Goal: Task Accomplishment & Management: Use online tool/utility

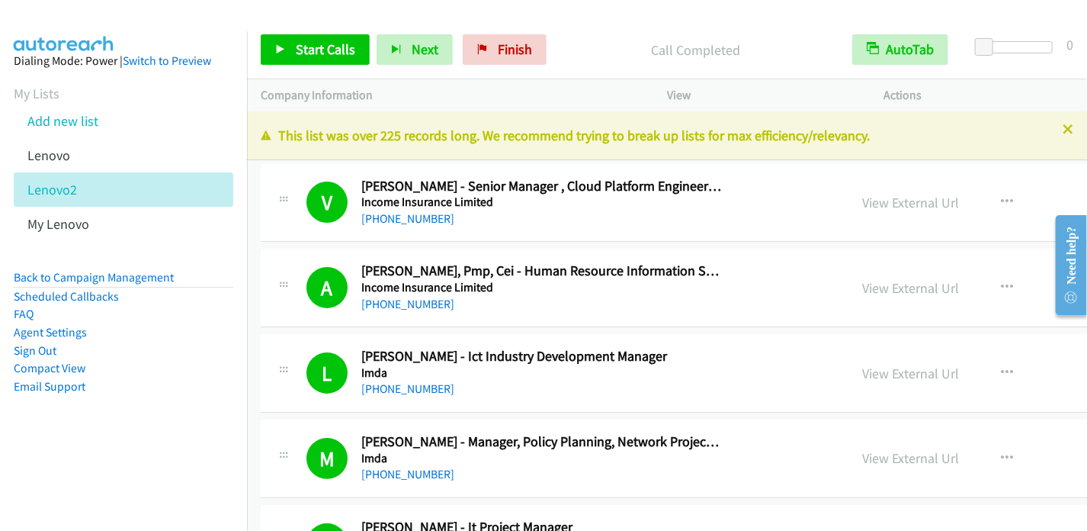
scroll to position [1220, 0]
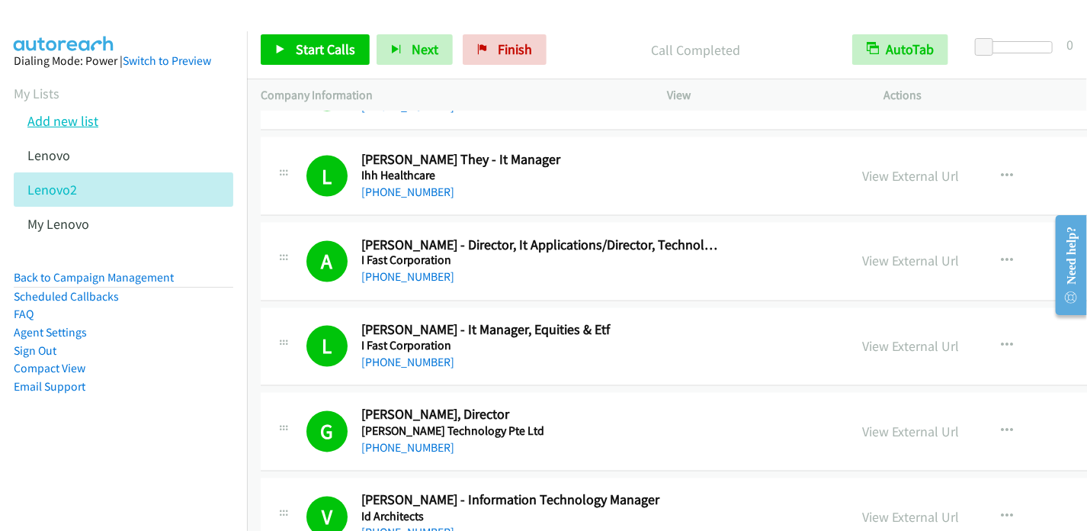
click at [59, 117] on link "Add new list" at bounding box center [62, 121] width 71 height 18
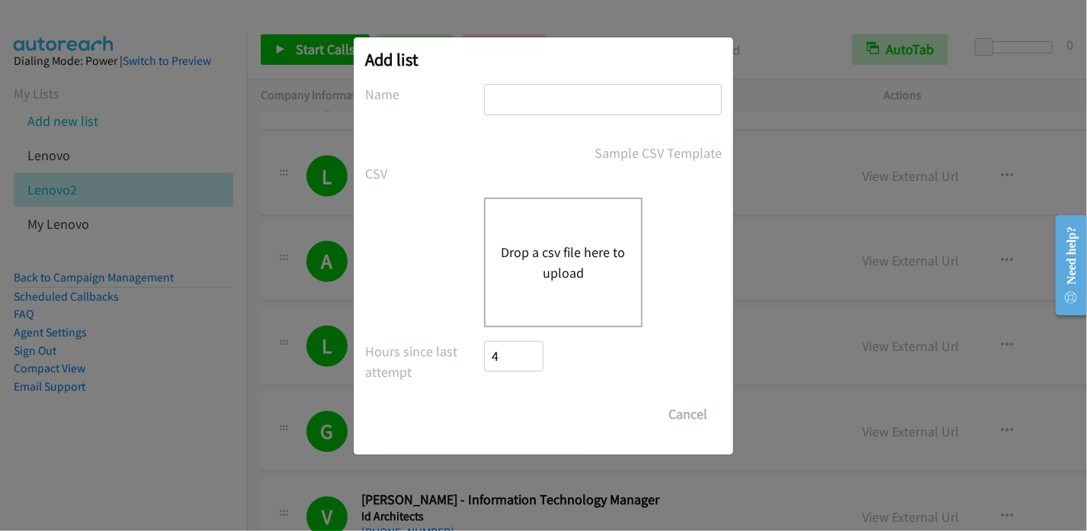
click at [549, 103] on input "text" at bounding box center [603, 99] width 238 height 31
type input "Lenovo2"
click at [541, 228] on div "Drop a csv file here to upload" at bounding box center [563, 263] width 159 height 130
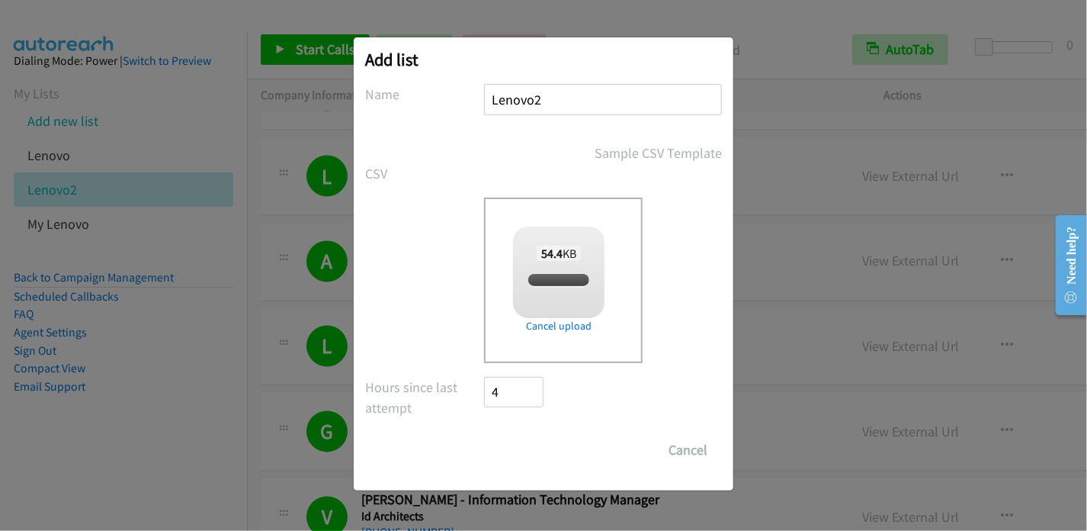
checkbox input "true"
click at [537, 450] on input "Save List" at bounding box center [524, 450] width 80 height 31
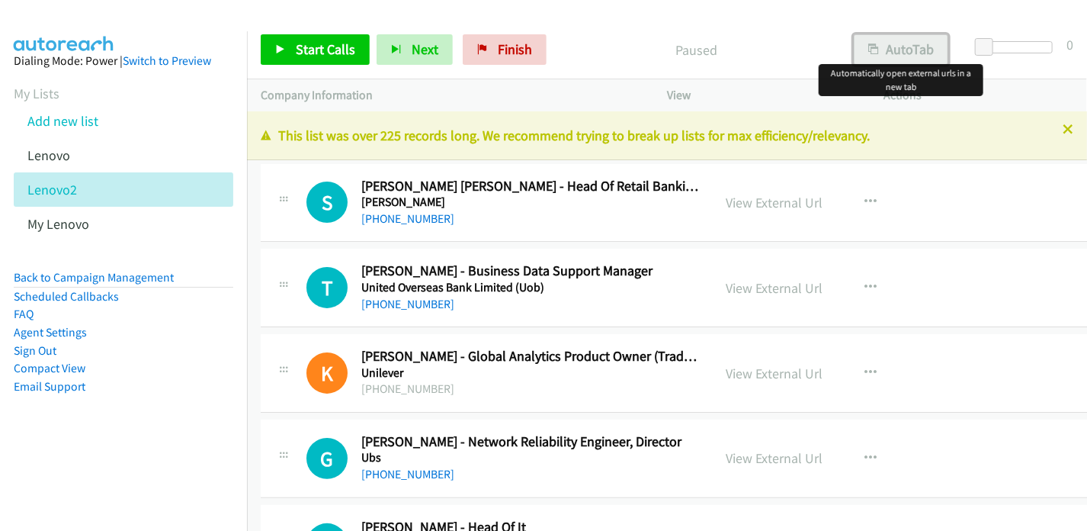
click at [894, 42] on button "AutoTab" at bounding box center [901, 49] width 95 height 31
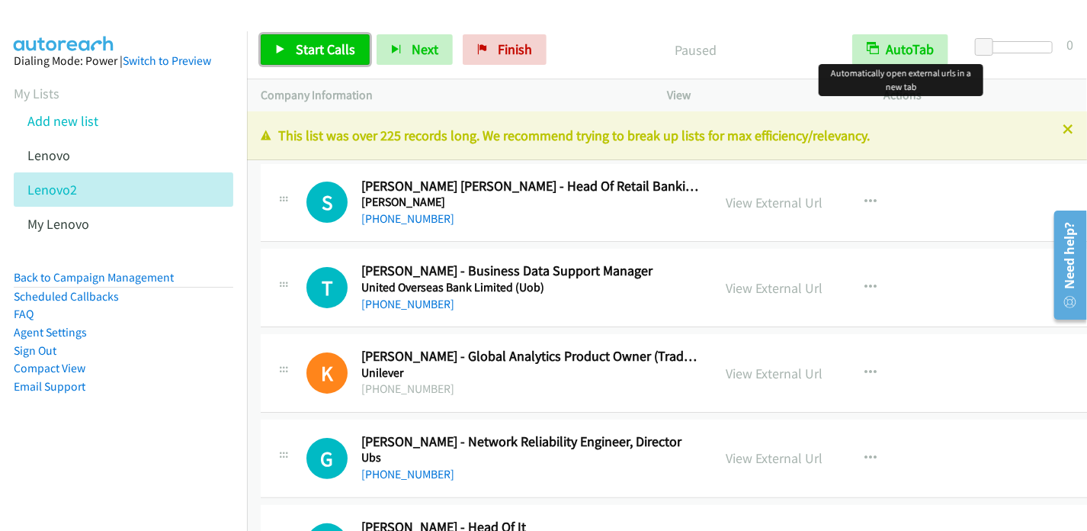
click at [300, 44] on span "Start Calls" at bounding box center [325, 49] width 59 height 18
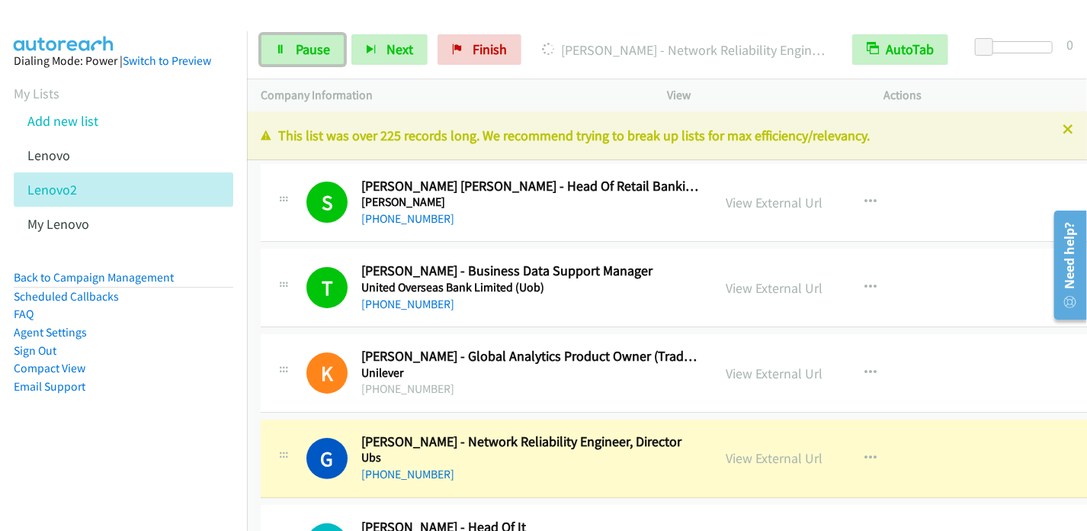
drag, startPoint x: 297, startPoint y: 50, endPoint x: 311, endPoint y: 31, distance: 23.5
click at [297, 50] on span "Pause" at bounding box center [313, 49] width 34 height 18
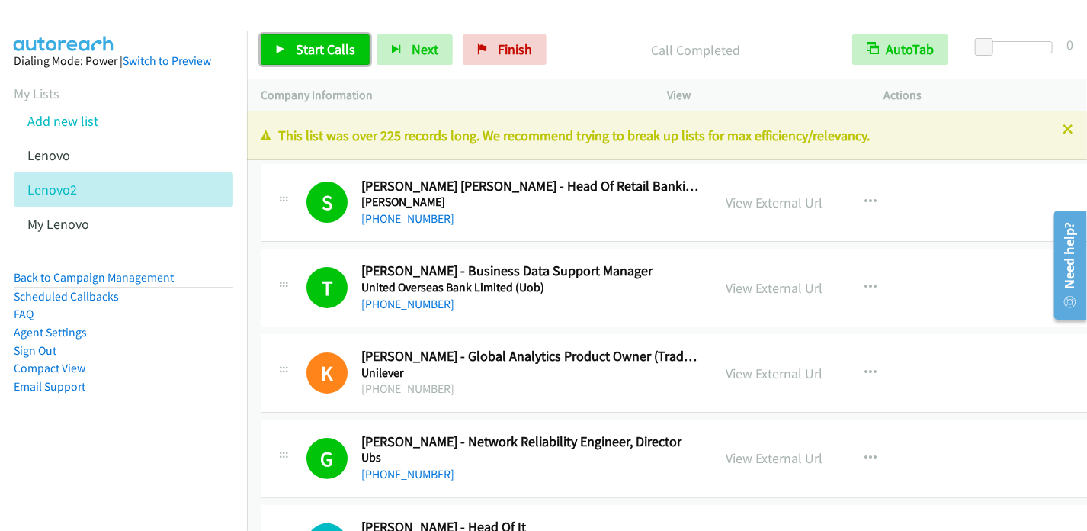
click at [329, 62] on link "Start Calls" at bounding box center [315, 49] width 109 height 31
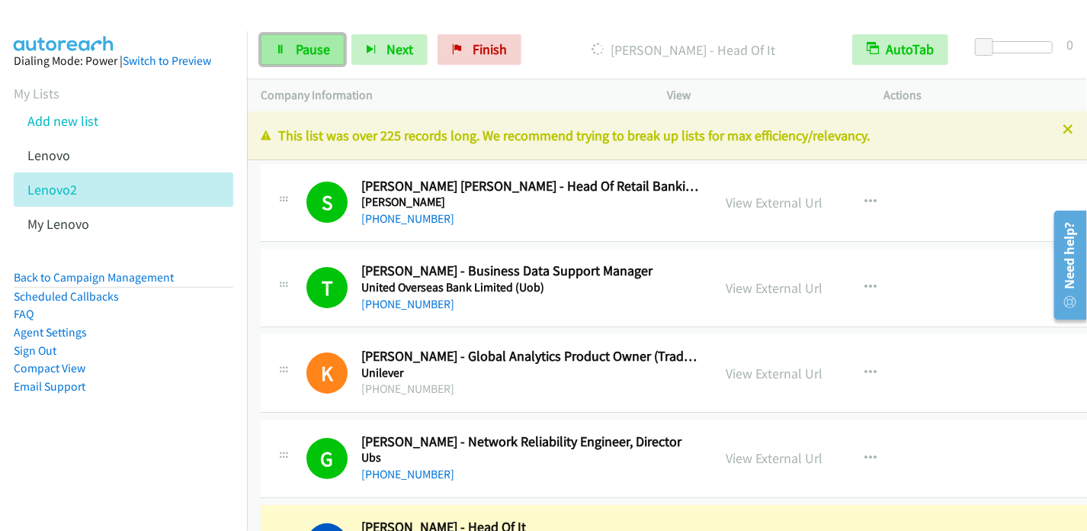
click at [312, 41] on span "Pause" at bounding box center [313, 49] width 34 height 18
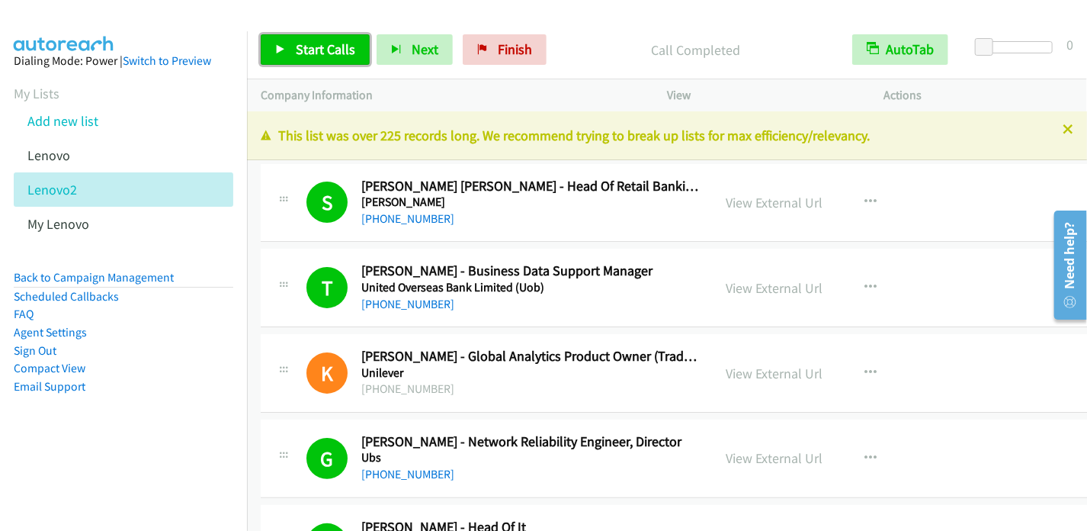
click at [300, 48] on span "Start Calls" at bounding box center [325, 49] width 59 height 18
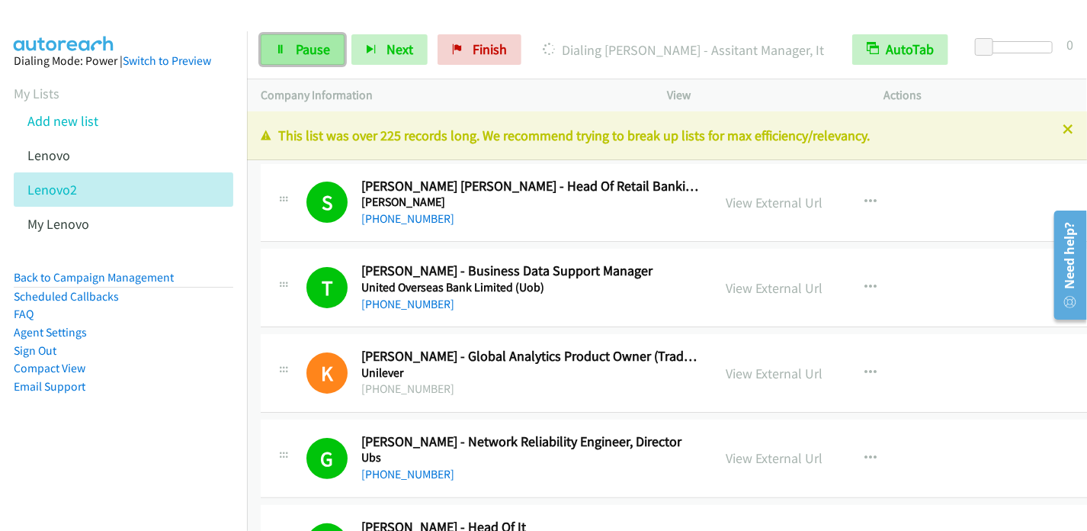
click at [304, 47] on span "Pause" at bounding box center [313, 49] width 34 height 18
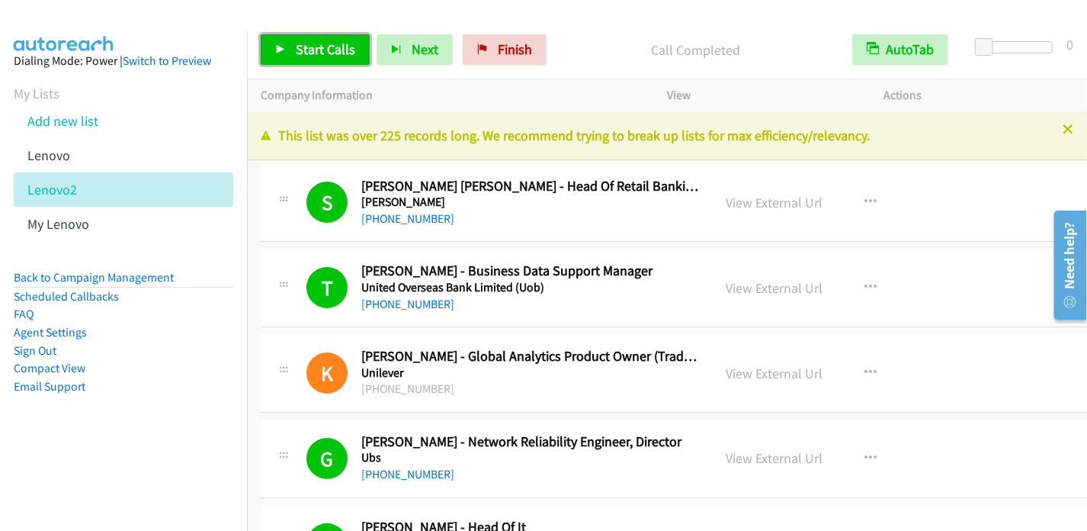
click at [316, 51] on span "Start Calls" at bounding box center [325, 49] width 59 height 18
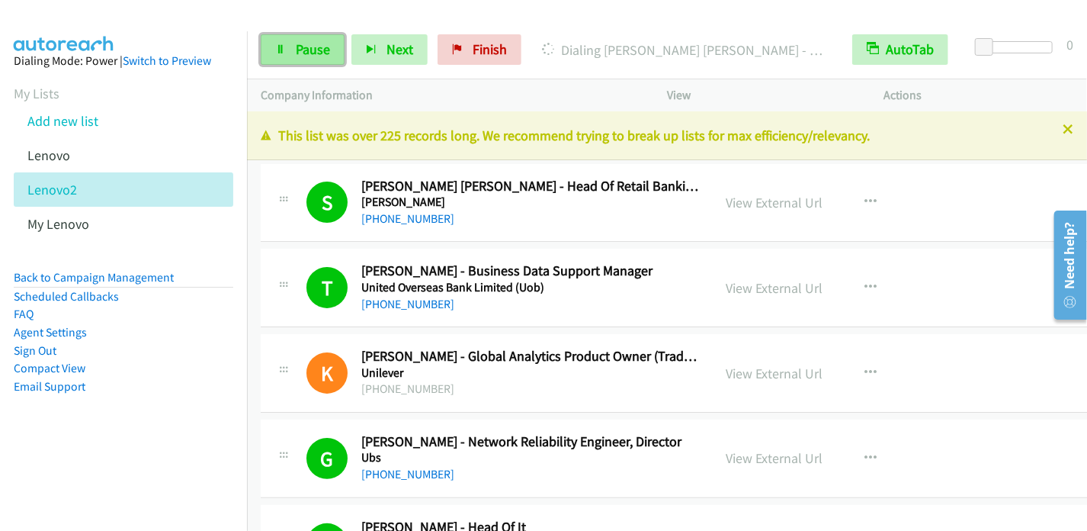
drag, startPoint x: 296, startPoint y: 50, endPoint x: 310, endPoint y: 39, distance: 17.4
click at [296, 50] on span "Pause" at bounding box center [313, 49] width 34 height 18
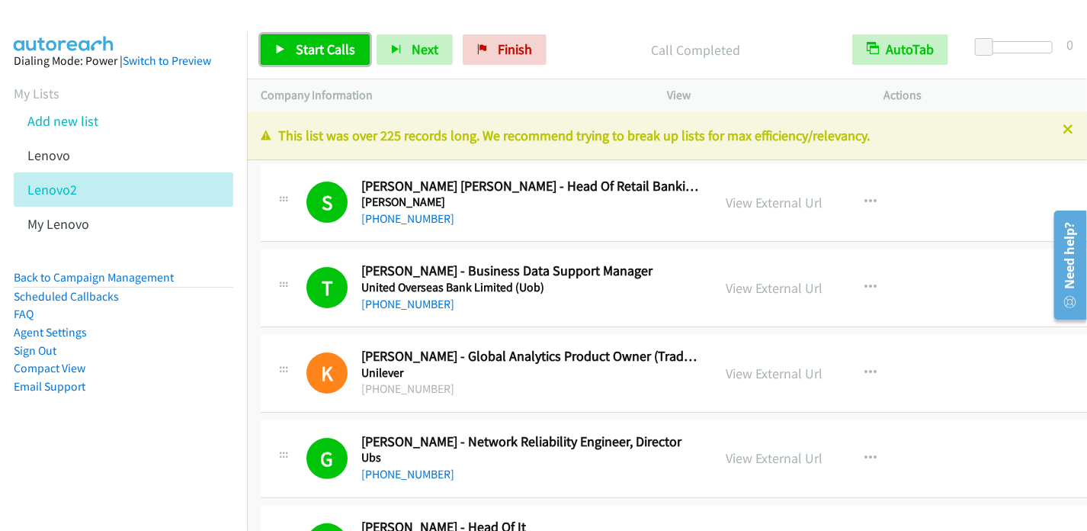
click at [324, 51] on span "Start Calls" at bounding box center [325, 49] width 59 height 18
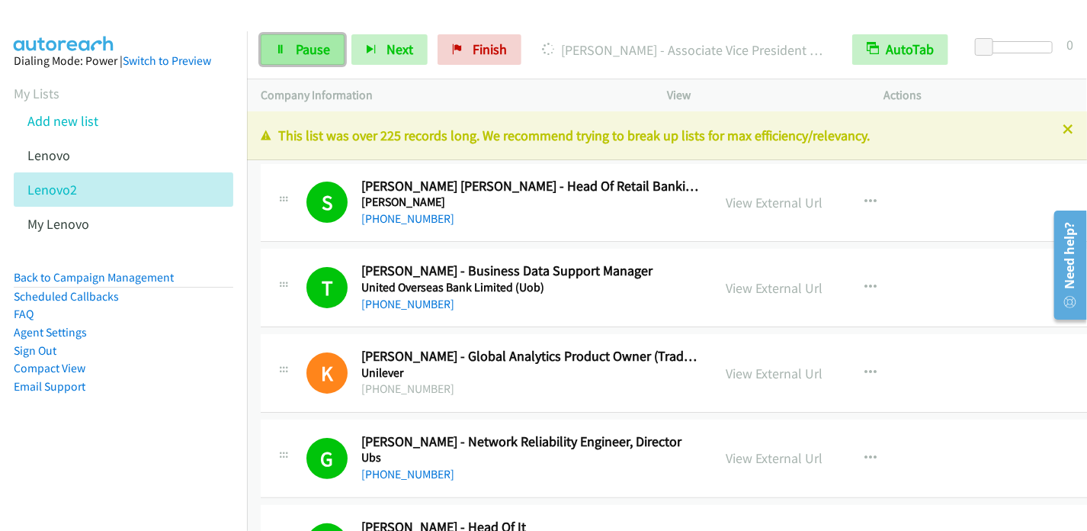
click at [316, 41] on span "Pause" at bounding box center [313, 49] width 34 height 18
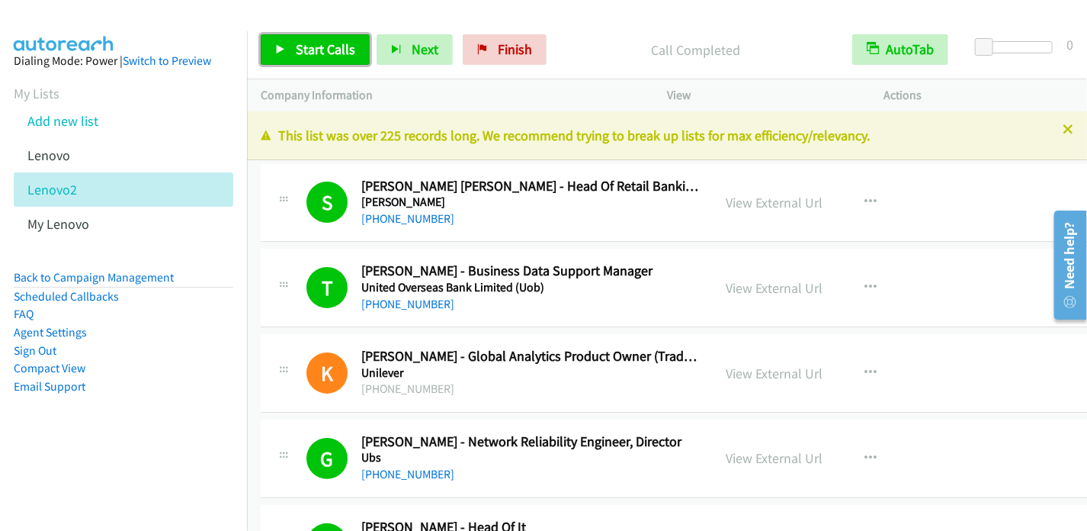
drag, startPoint x: 333, startPoint y: 50, endPoint x: 358, endPoint y: 34, distance: 30.5
click at [333, 50] on span "Start Calls" at bounding box center [325, 49] width 59 height 18
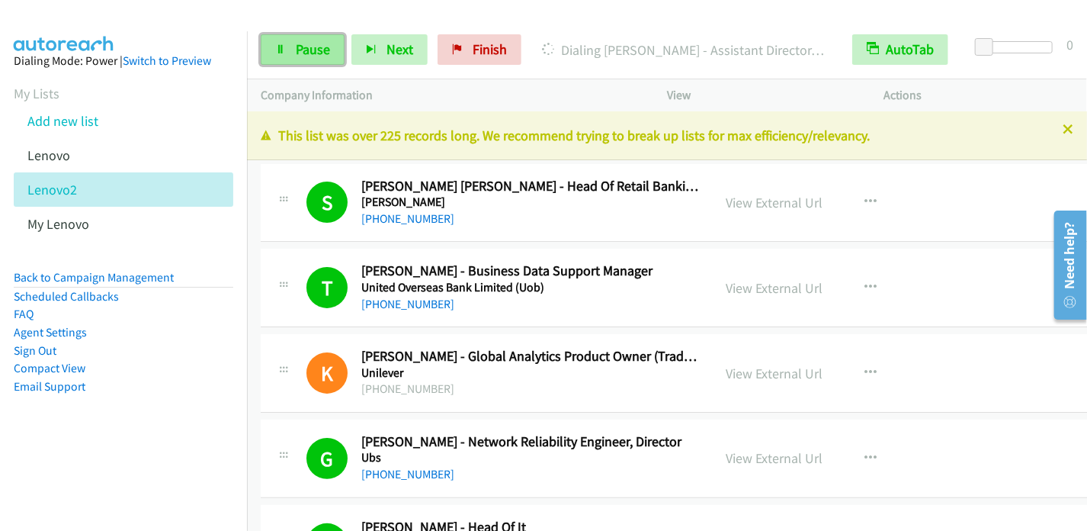
click at [319, 51] on span "Pause" at bounding box center [313, 49] width 34 height 18
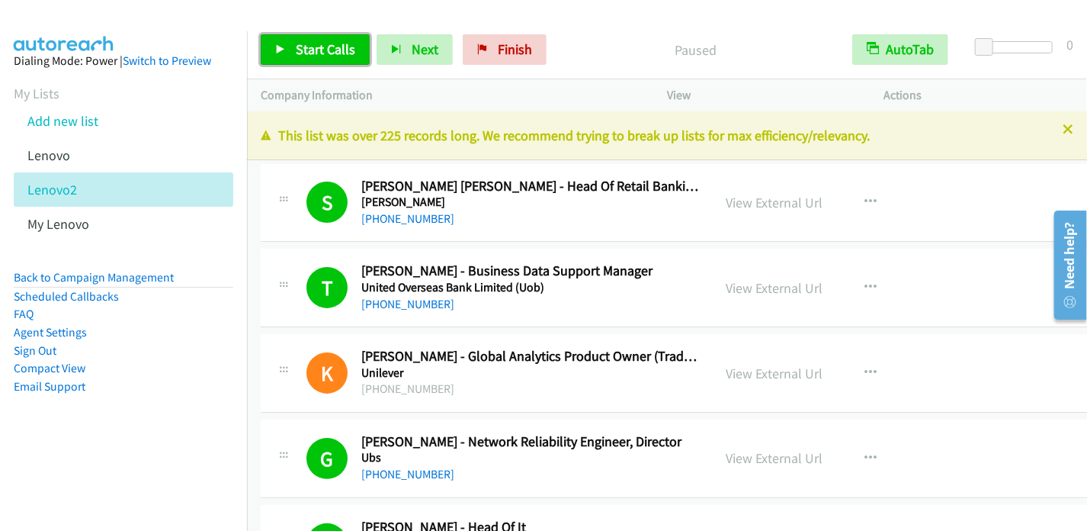
click at [302, 50] on span "Start Calls" at bounding box center [325, 49] width 59 height 18
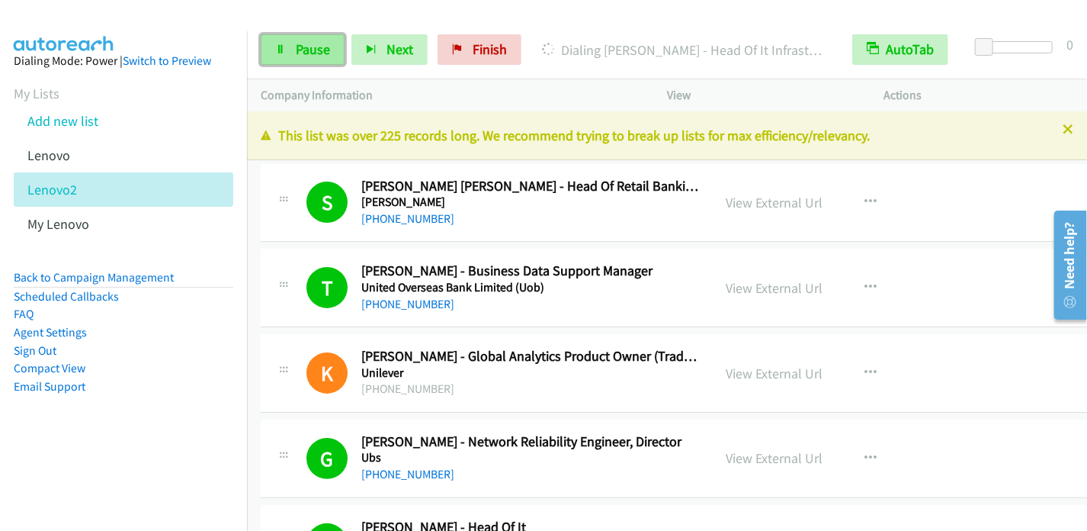
click at [304, 53] on span "Pause" at bounding box center [313, 49] width 34 height 18
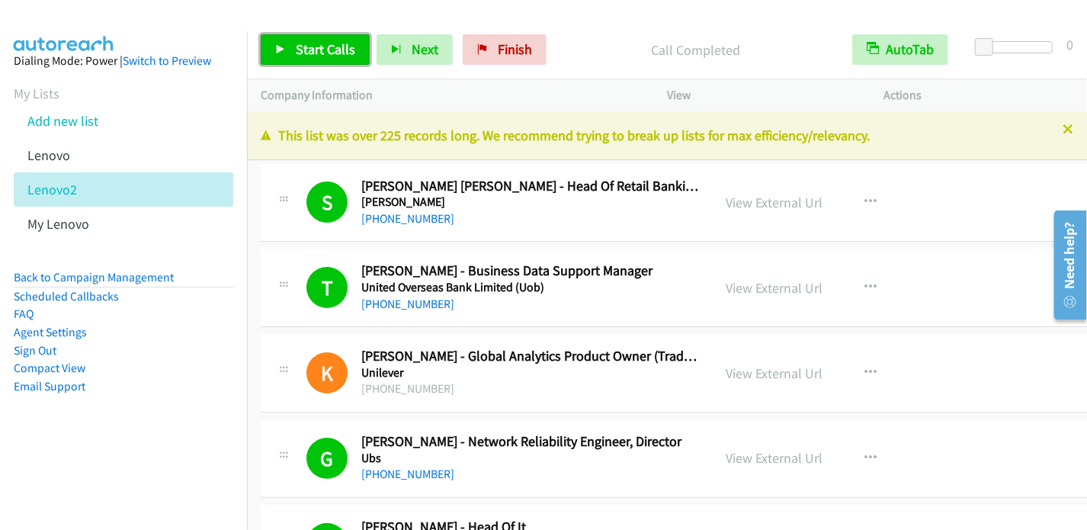
click at [323, 39] on link "Start Calls" at bounding box center [315, 49] width 109 height 31
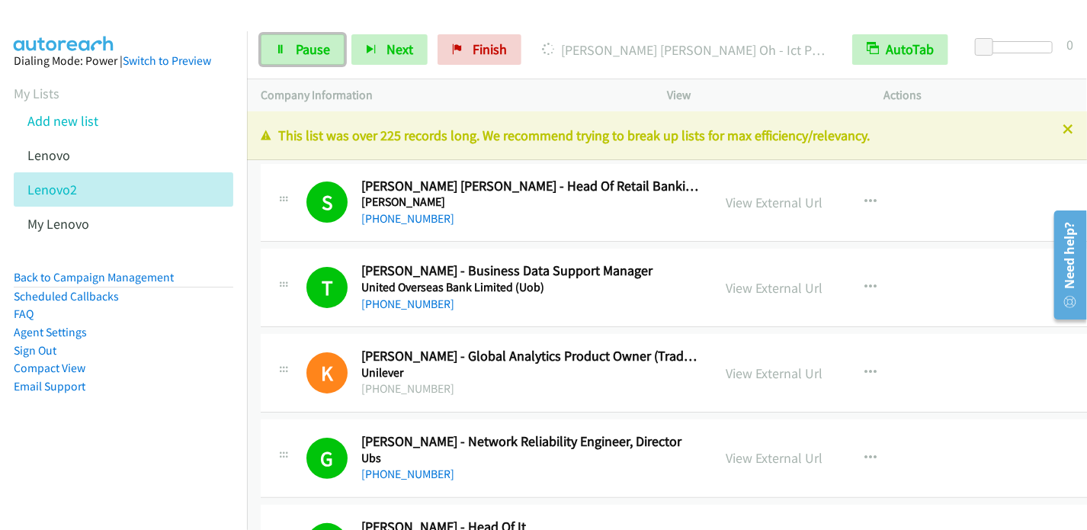
click at [311, 40] on span "Pause" at bounding box center [313, 49] width 34 height 18
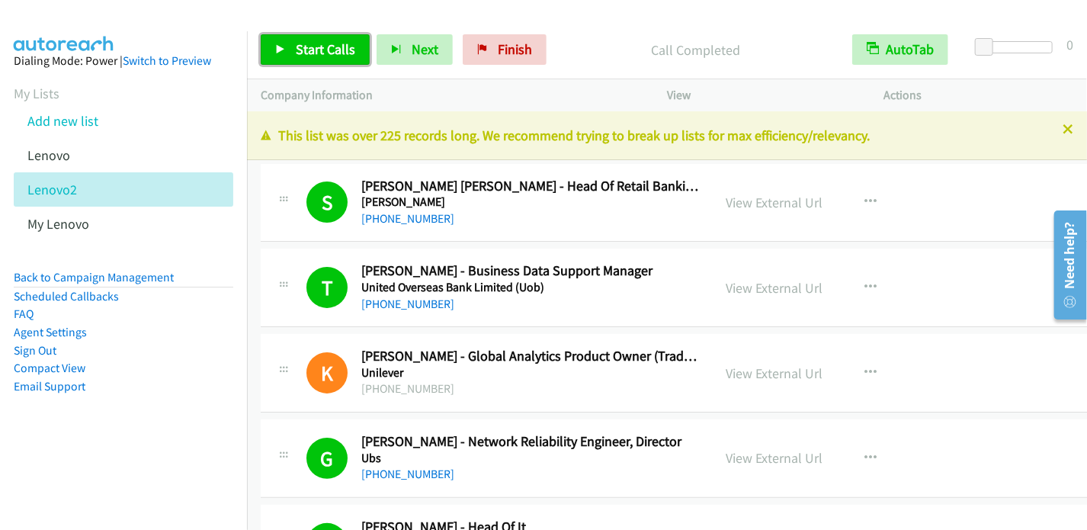
click at [343, 48] on span "Start Calls" at bounding box center [325, 49] width 59 height 18
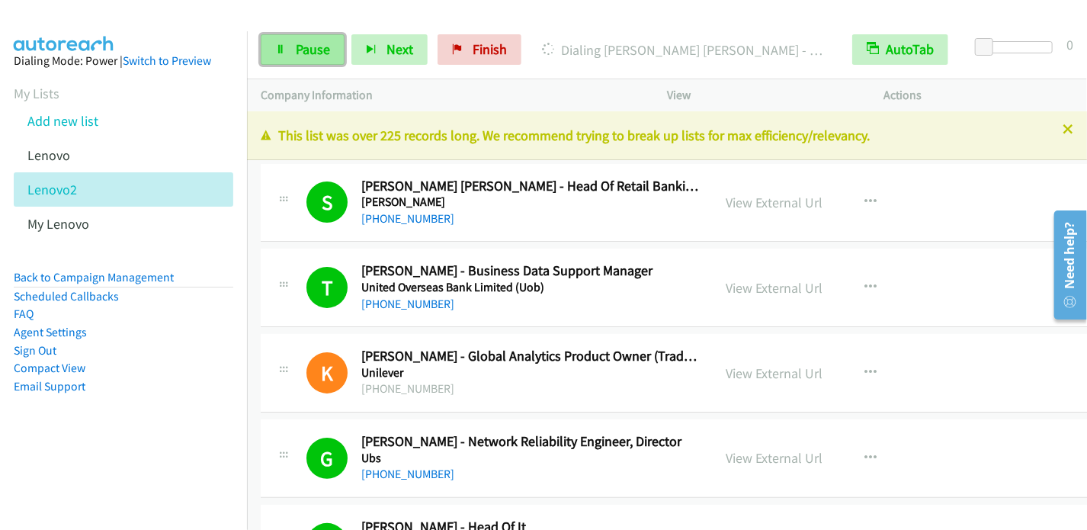
click at [317, 55] on span "Pause" at bounding box center [313, 49] width 34 height 18
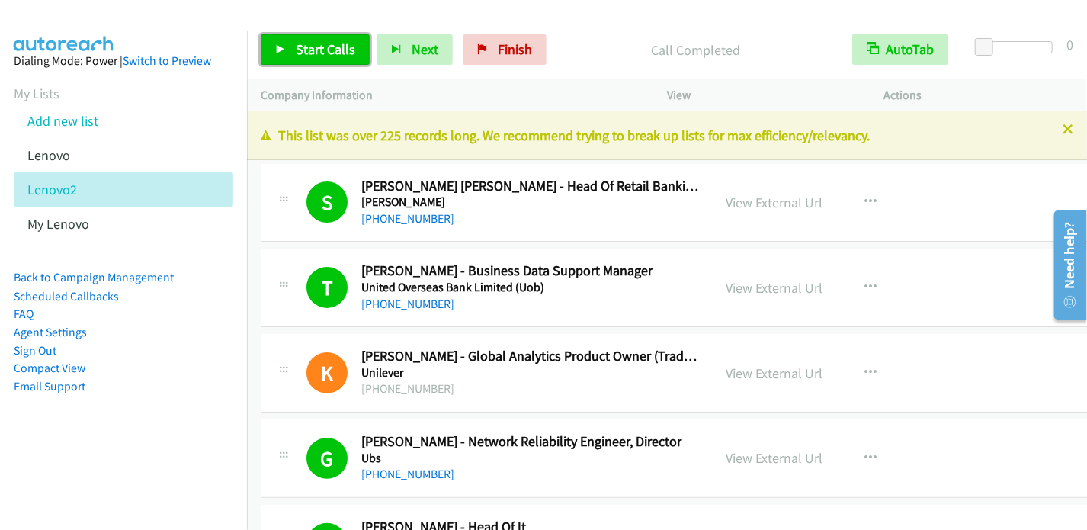
click at [294, 38] on link "Start Calls" at bounding box center [315, 49] width 109 height 31
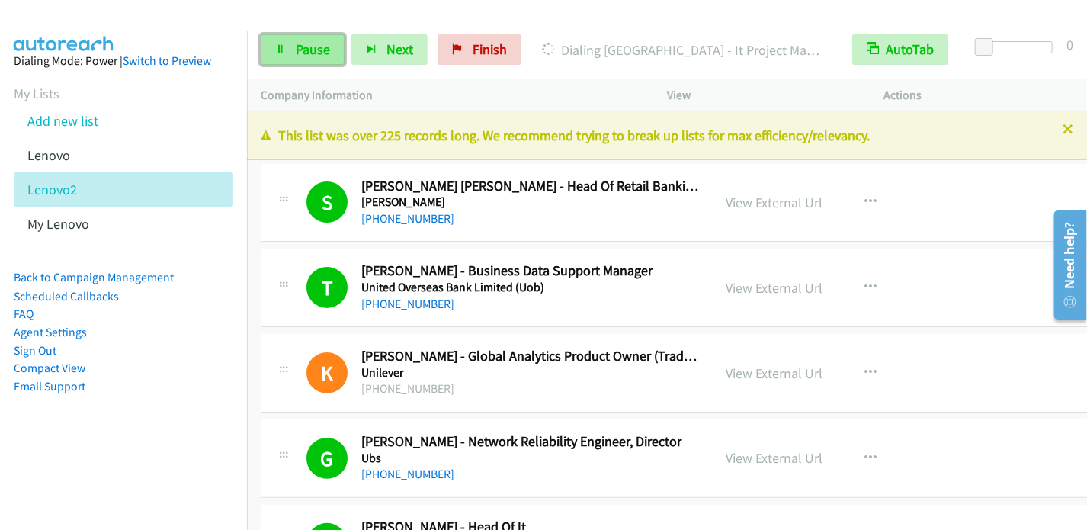
drag, startPoint x: 293, startPoint y: 39, endPoint x: 301, endPoint y: 39, distance: 8.4
click at [294, 39] on link "Pause" at bounding box center [303, 49] width 84 height 31
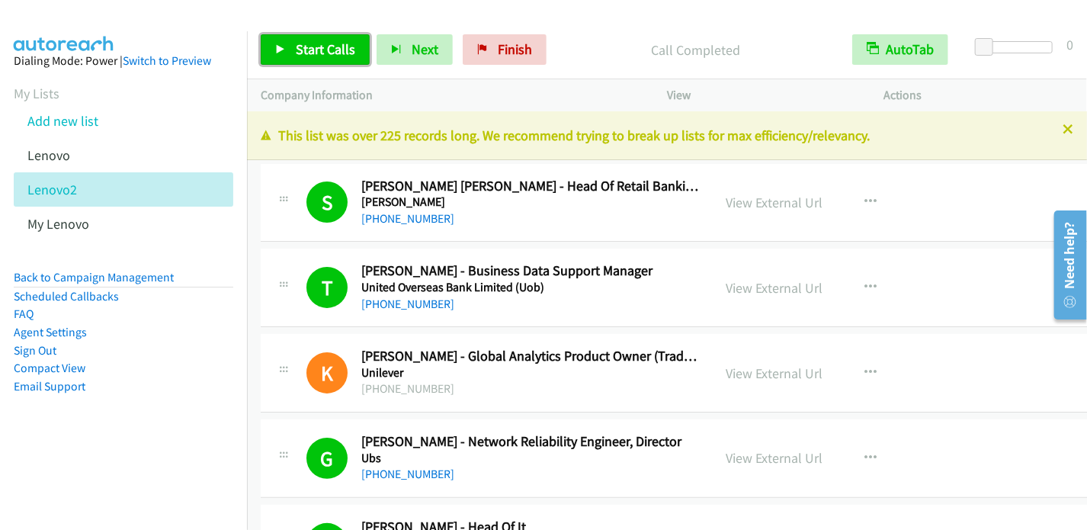
click at [328, 42] on span "Start Calls" at bounding box center [325, 49] width 59 height 18
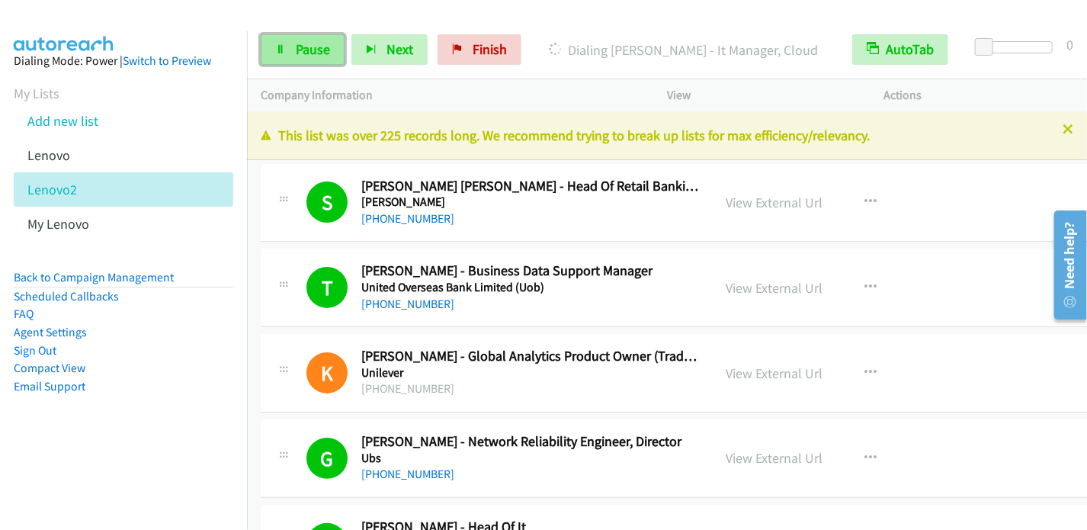
click at [320, 53] on span "Pause" at bounding box center [313, 49] width 34 height 18
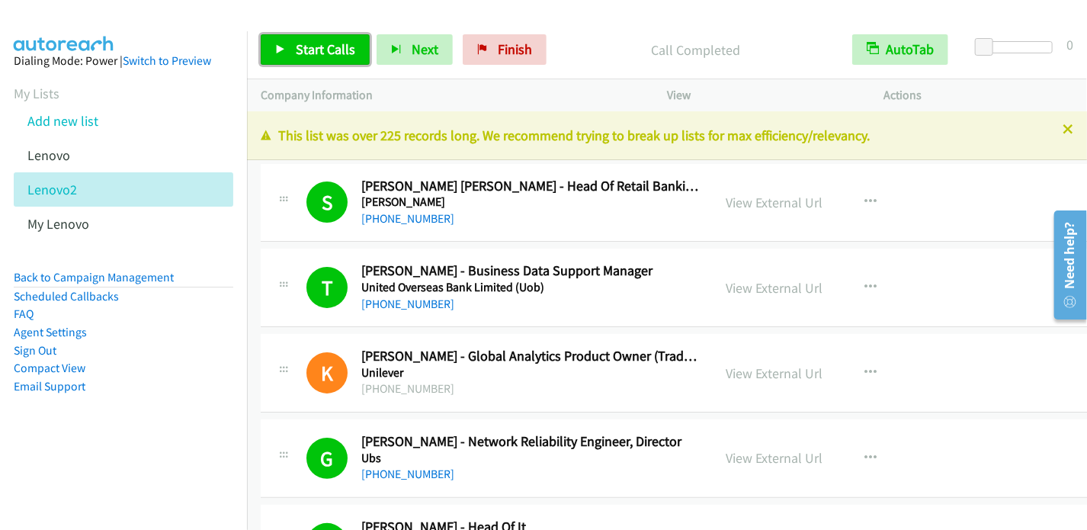
click at [333, 42] on span "Start Calls" at bounding box center [325, 49] width 59 height 18
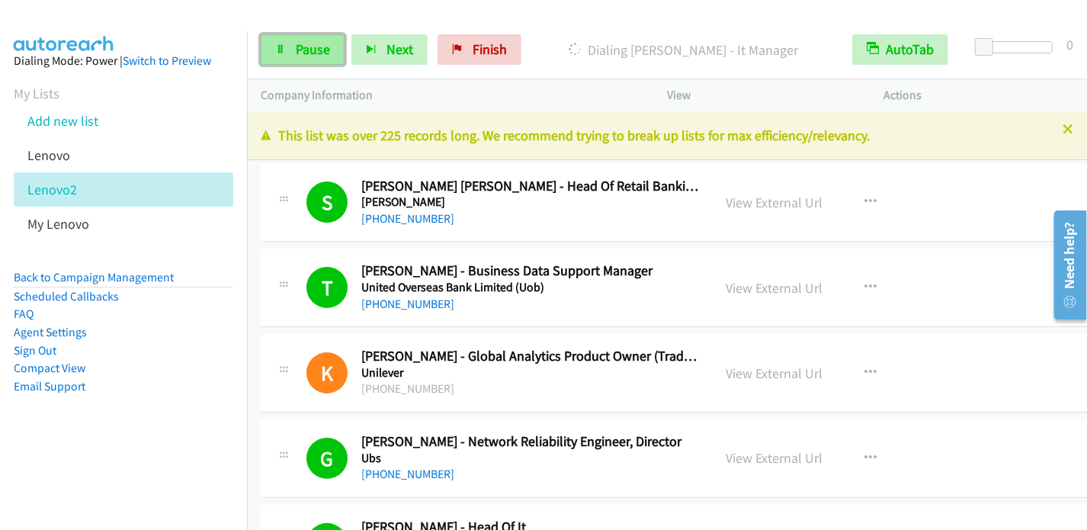
click at [311, 47] on span "Pause" at bounding box center [313, 49] width 34 height 18
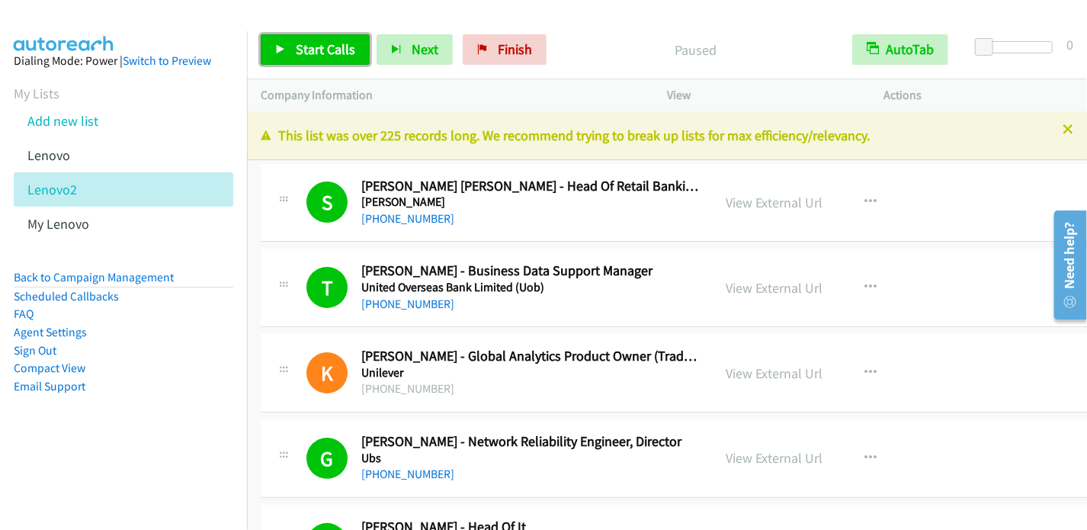
click at [310, 51] on span "Start Calls" at bounding box center [325, 49] width 59 height 18
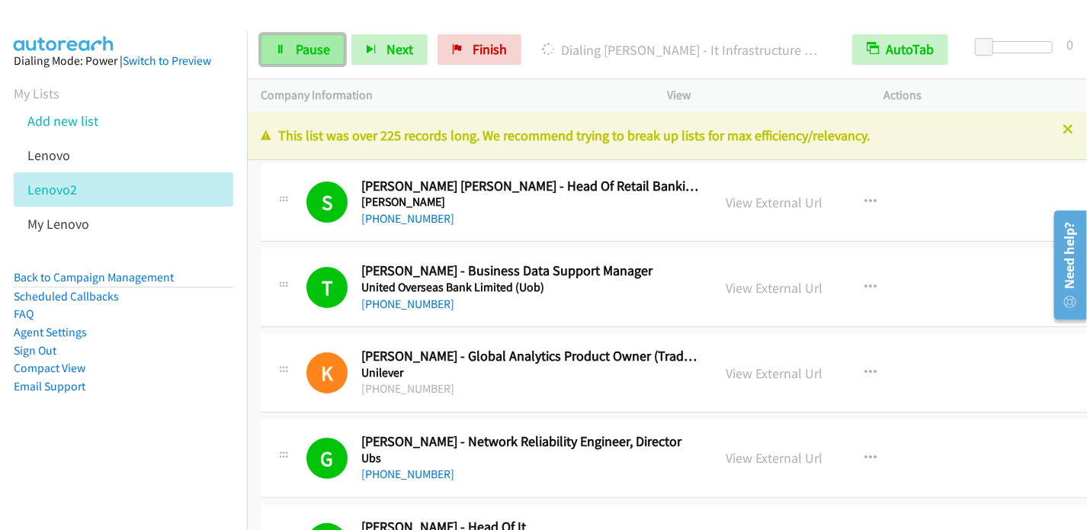
click at [300, 37] on link "Pause" at bounding box center [303, 49] width 84 height 31
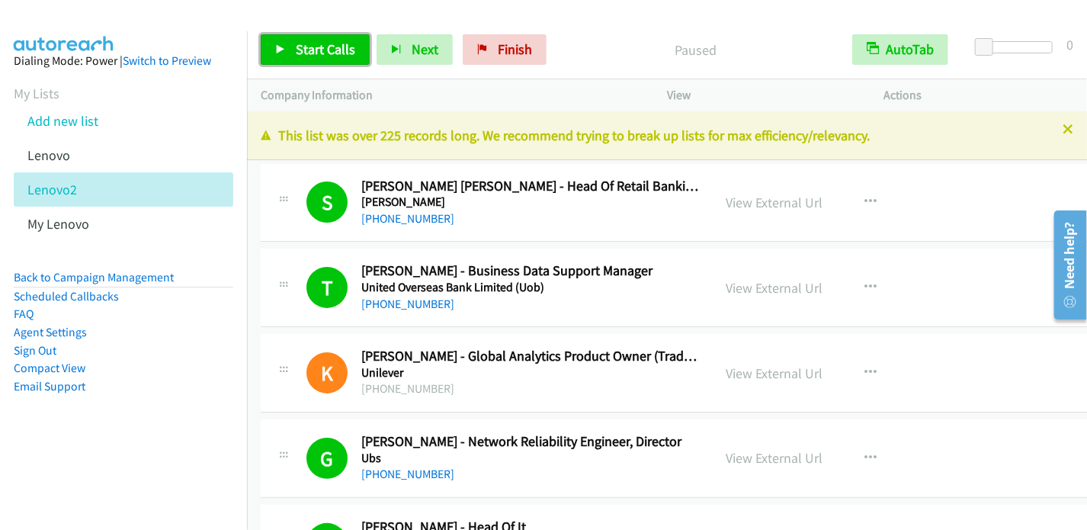
click at [304, 43] on span "Start Calls" at bounding box center [325, 49] width 59 height 18
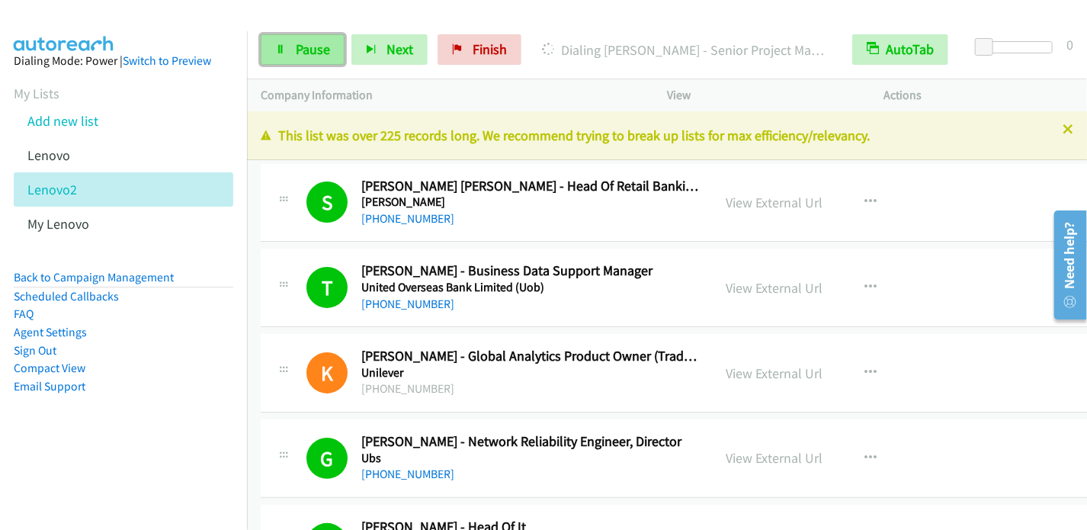
click at [316, 42] on span "Pause" at bounding box center [313, 49] width 34 height 18
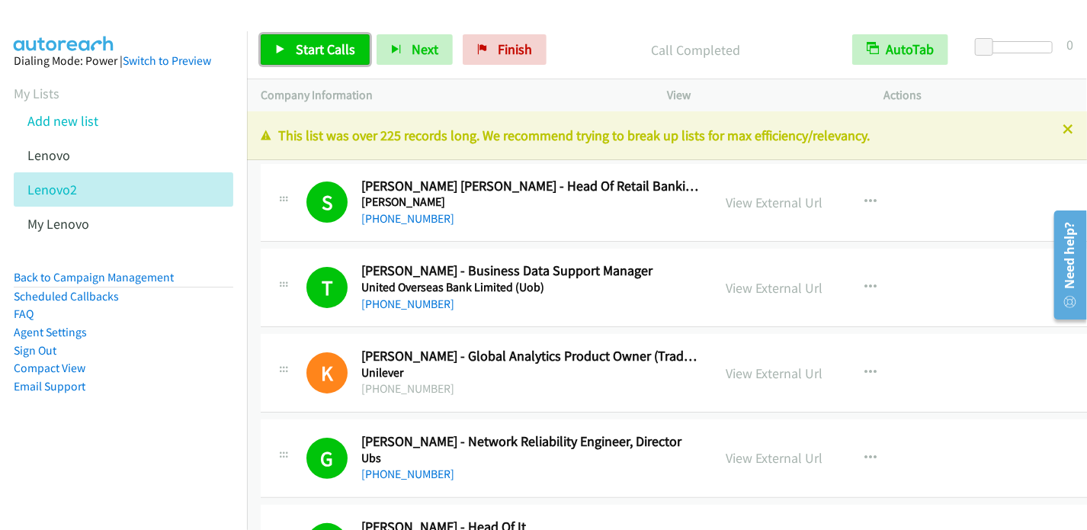
click at [310, 51] on span "Start Calls" at bounding box center [325, 49] width 59 height 18
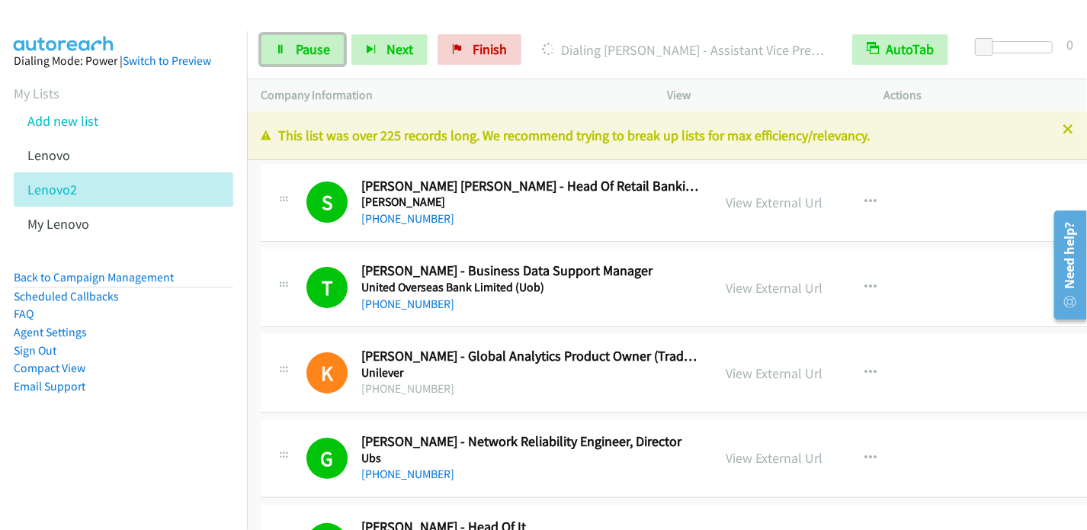
drag, startPoint x: 316, startPoint y: 51, endPoint x: 361, endPoint y: 2, distance: 66.4
click at [317, 51] on span "Pause" at bounding box center [313, 49] width 34 height 18
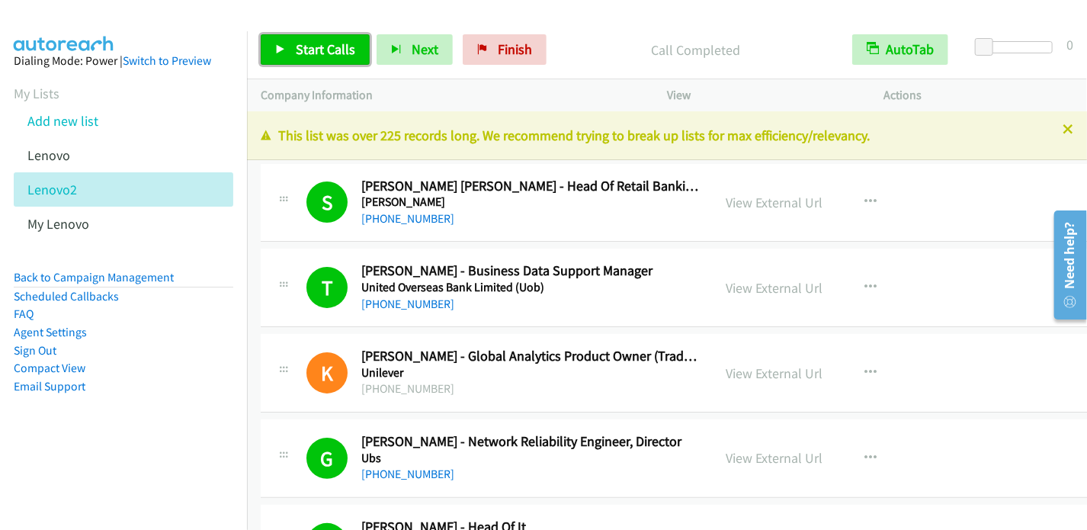
drag, startPoint x: 326, startPoint y: 49, endPoint x: 335, endPoint y: 72, distance: 24.4
click at [326, 50] on span "Start Calls" at bounding box center [325, 49] width 59 height 18
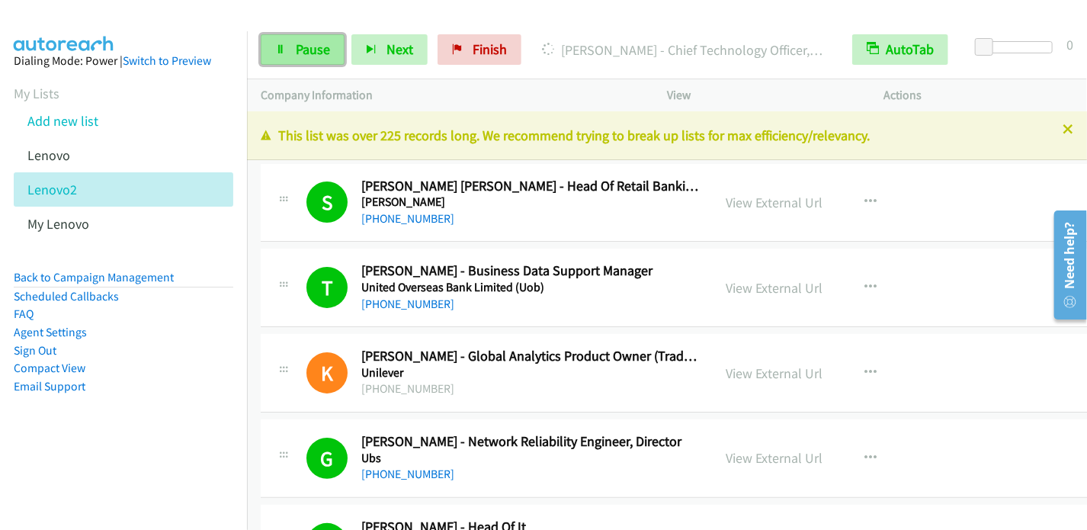
click at [326, 50] on span "Pause" at bounding box center [313, 49] width 34 height 18
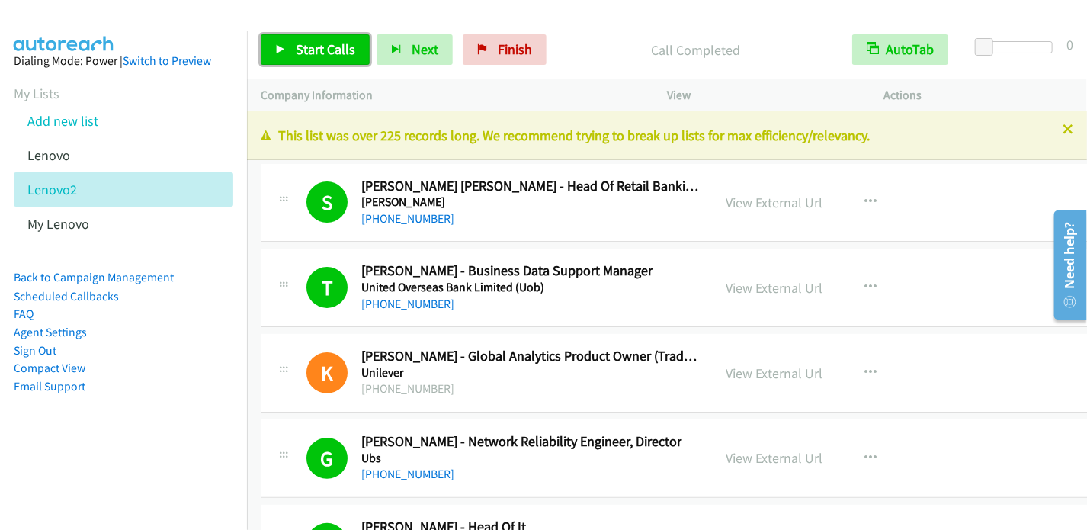
click at [325, 63] on link "Start Calls" at bounding box center [315, 49] width 109 height 31
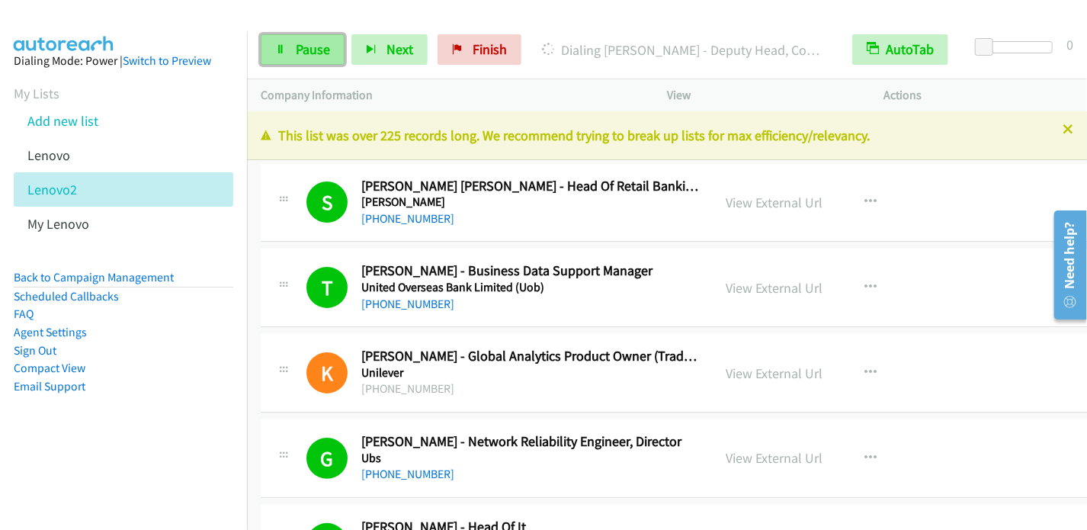
click at [304, 48] on span "Pause" at bounding box center [313, 49] width 34 height 18
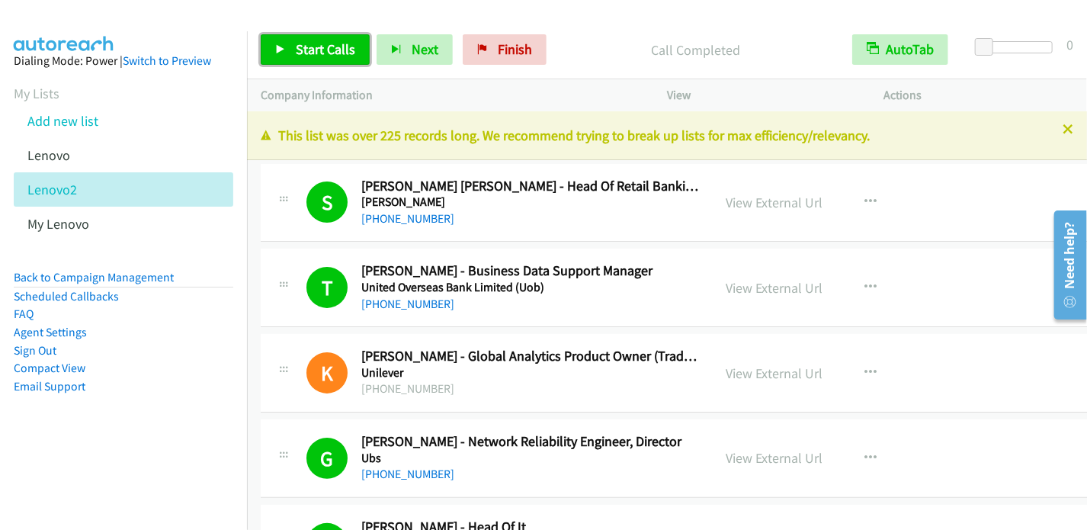
click at [290, 54] on link "Start Calls" at bounding box center [315, 49] width 109 height 31
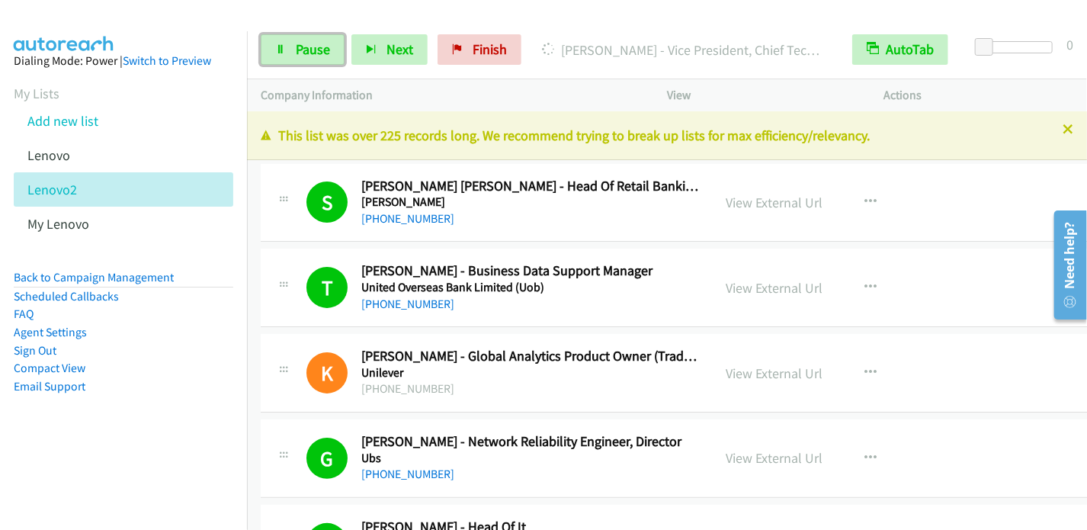
drag, startPoint x: 314, startPoint y: 46, endPoint x: 345, endPoint y: 4, distance: 51.9
click at [314, 46] on span "Pause" at bounding box center [313, 49] width 34 height 18
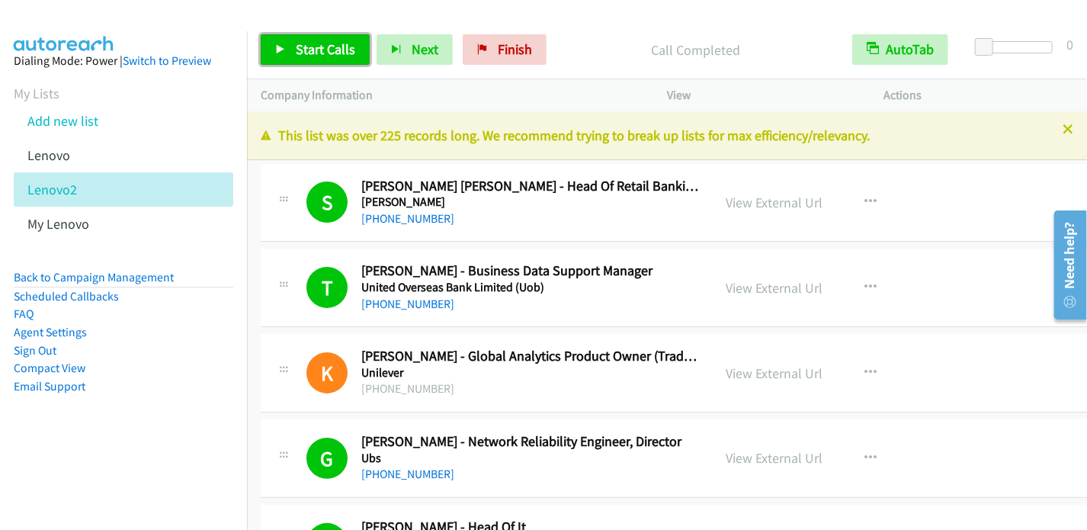
click at [279, 47] on icon at bounding box center [280, 50] width 11 height 11
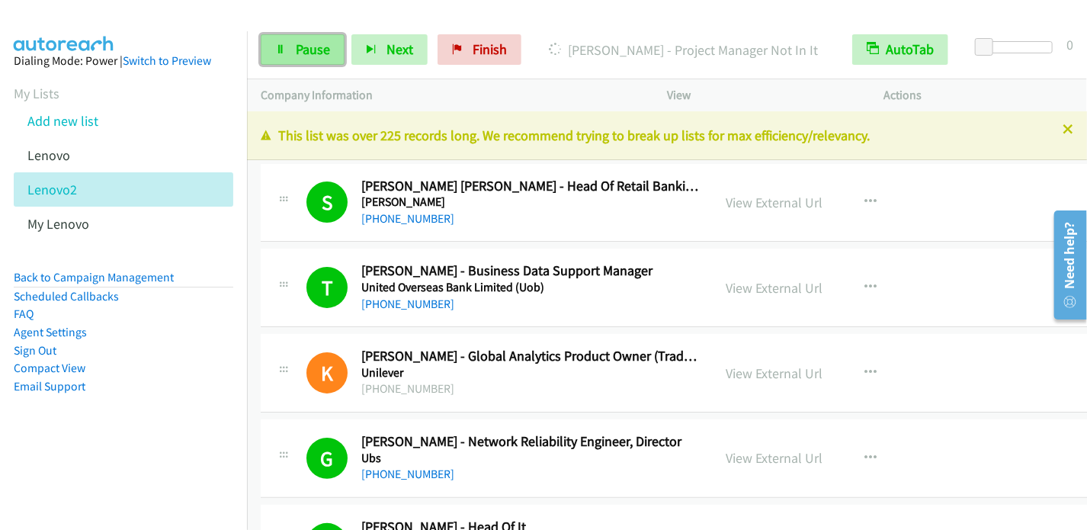
click at [297, 45] on span "Pause" at bounding box center [313, 49] width 34 height 18
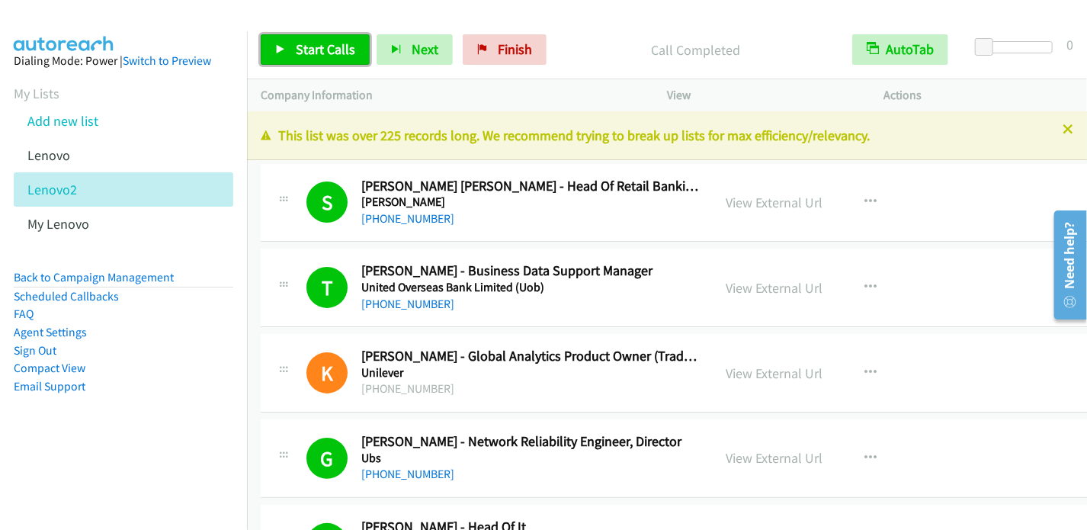
click at [339, 55] on span "Start Calls" at bounding box center [325, 49] width 59 height 18
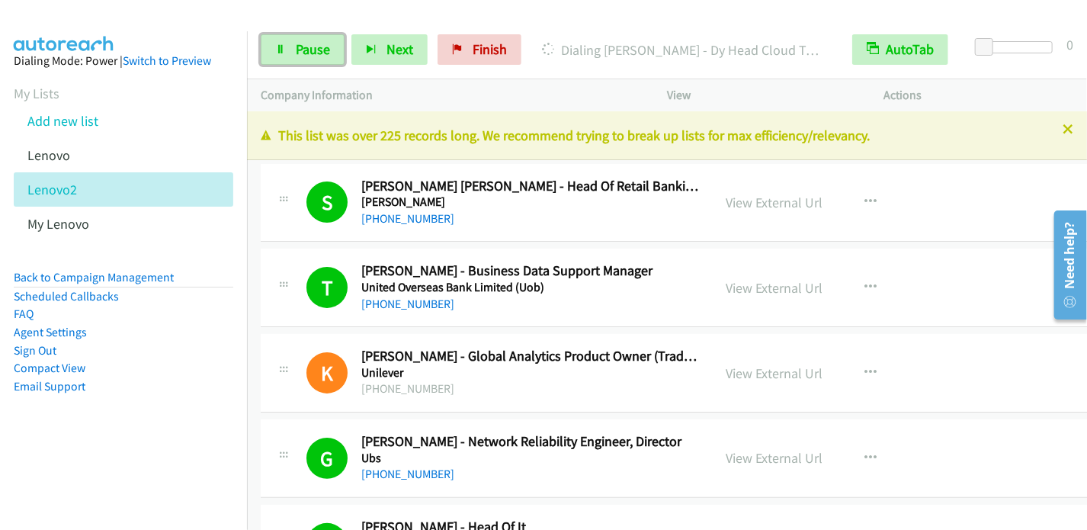
drag, startPoint x: 313, startPoint y: 48, endPoint x: 384, endPoint y: 21, distance: 75.8
click at [313, 47] on span "Pause" at bounding box center [313, 49] width 34 height 18
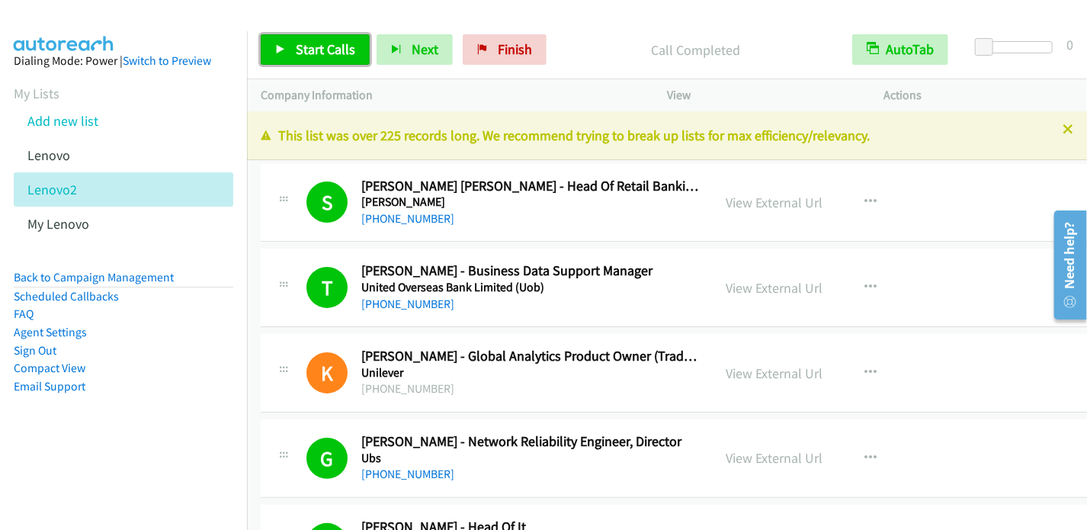
click at [305, 56] on span "Start Calls" at bounding box center [325, 49] width 59 height 18
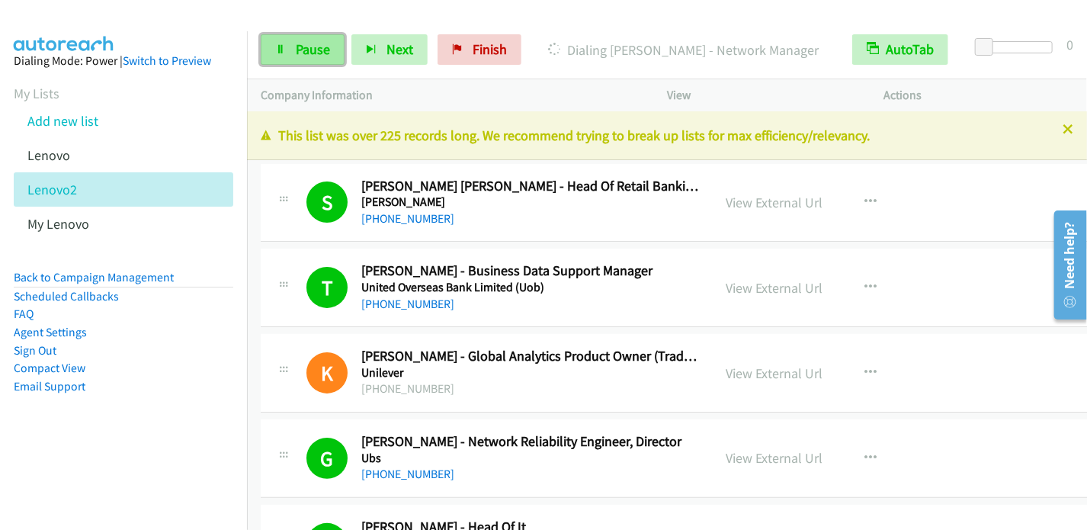
click at [311, 52] on span "Pause" at bounding box center [313, 49] width 34 height 18
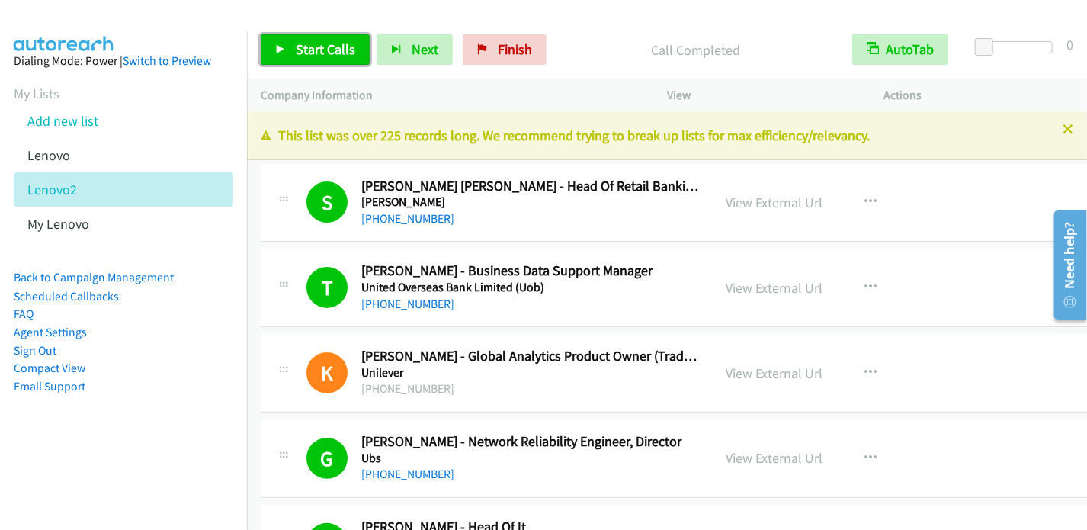
drag, startPoint x: 317, startPoint y: 51, endPoint x: 370, endPoint y: 1, distance: 72.8
click at [317, 51] on span "Start Calls" at bounding box center [325, 49] width 59 height 18
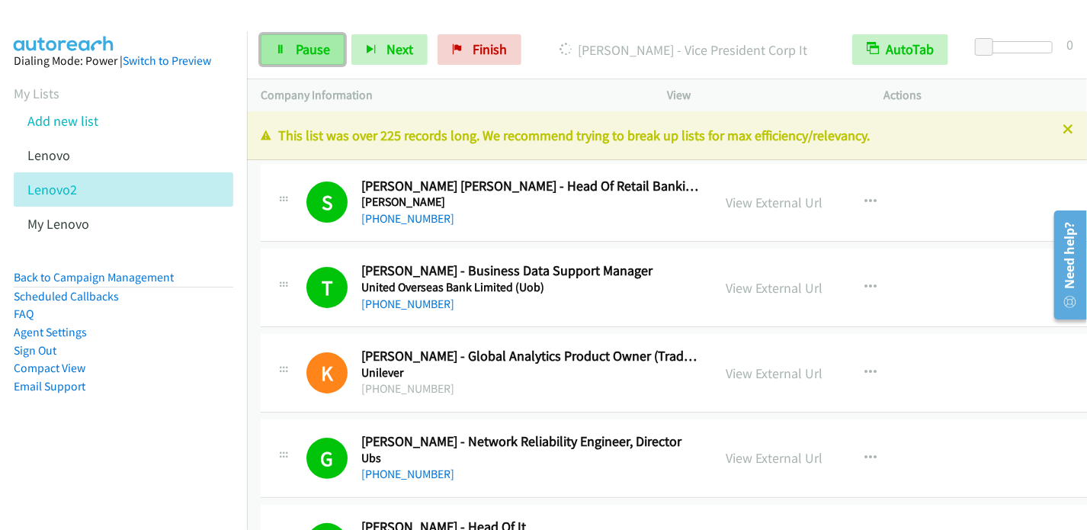
click at [322, 49] on span "Pause" at bounding box center [313, 49] width 34 height 18
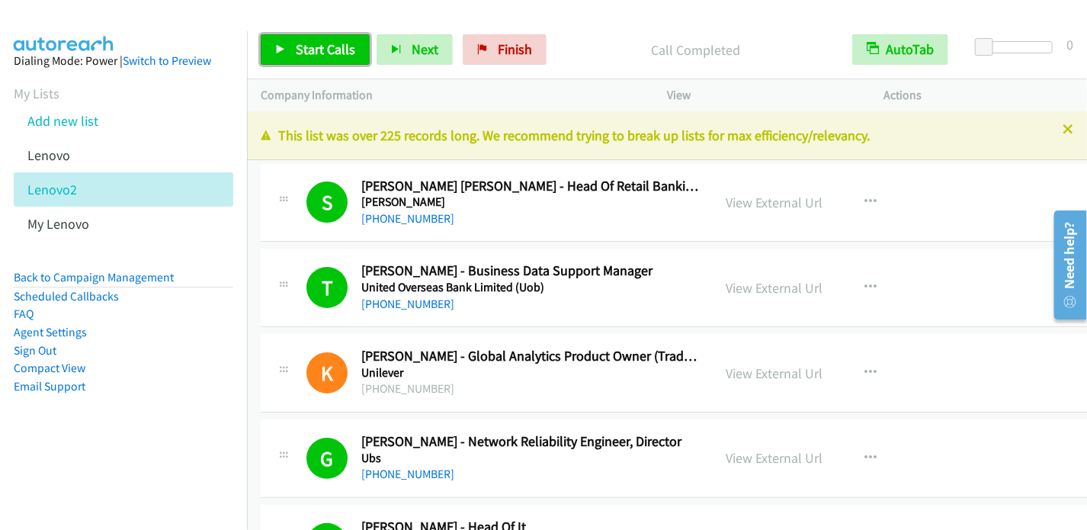
click at [307, 54] on span "Start Calls" at bounding box center [325, 49] width 59 height 18
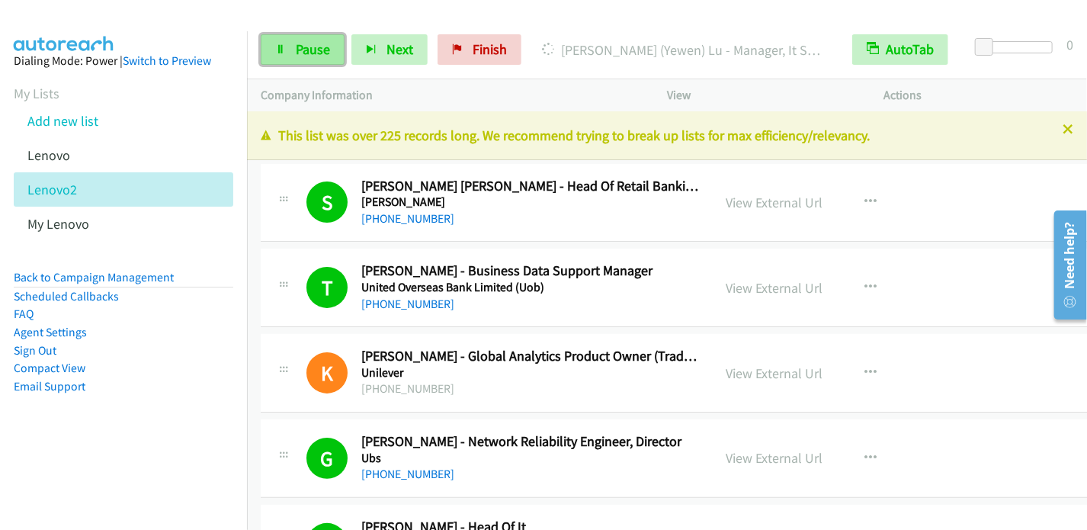
drag, startPoint x: 312, startPoint y: 49, endPoint x: 323, endPoint y: 42, distance: 13.3
click at [312, 49] on span "Pause" at bounding box center [313, 49] width 34 height 18
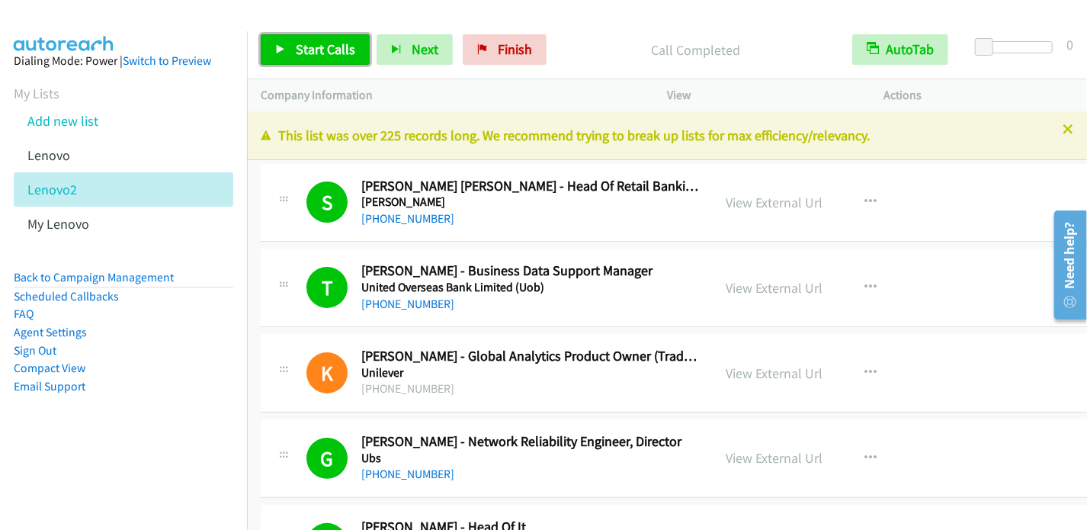
click at [311, 42] on span "Start Calls" at bounding box center [325, 49] width 59 height 18
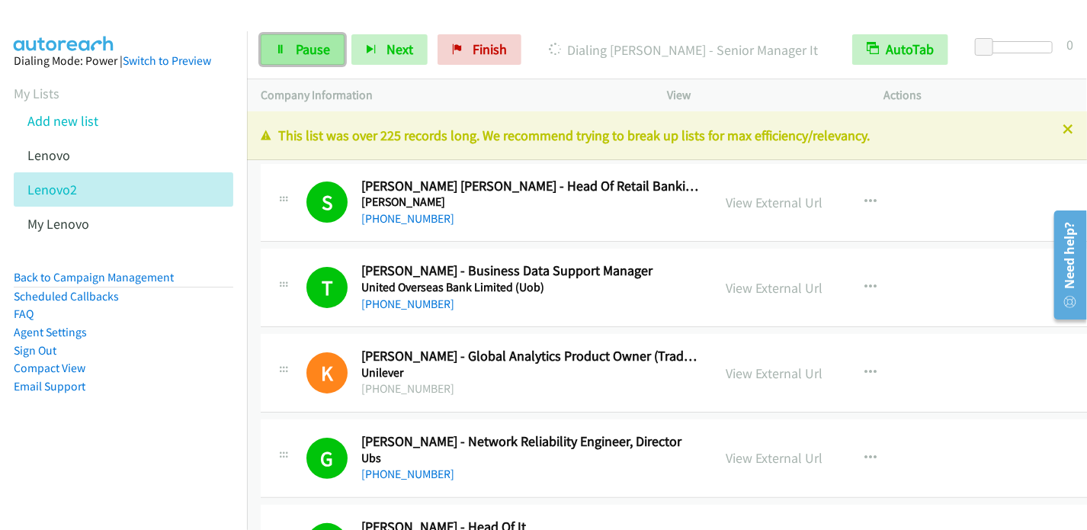
click at [320, 56] on span "Pause" at bounding box center [313, 49] width 34 height 18
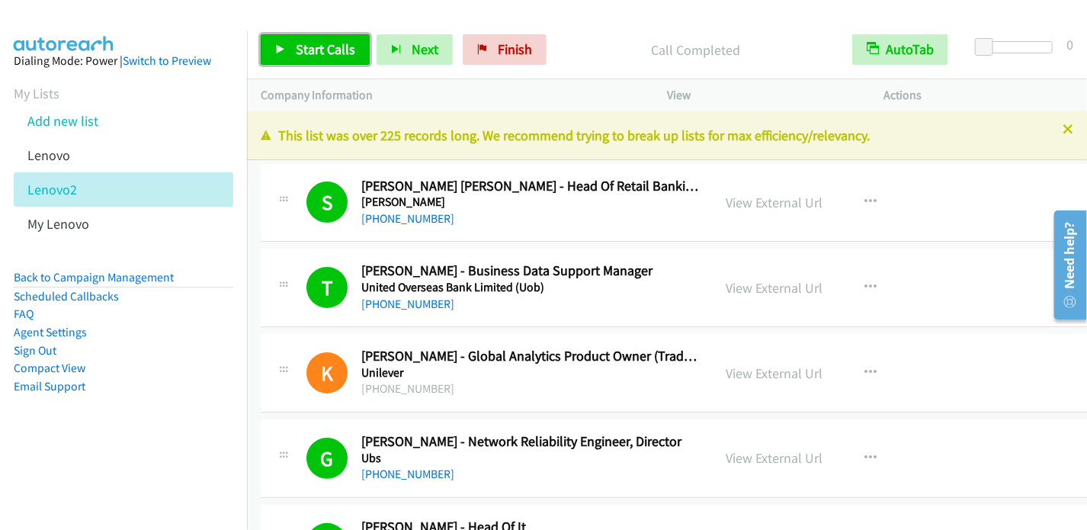
drag, startPoint x: 326, startPoint y: 46, endPoint x: 336, endPoint y: 38, distance: 11.9
click at [326, 46] on span "Start Calls" at bounding box center [325, 49] width 59 height 18
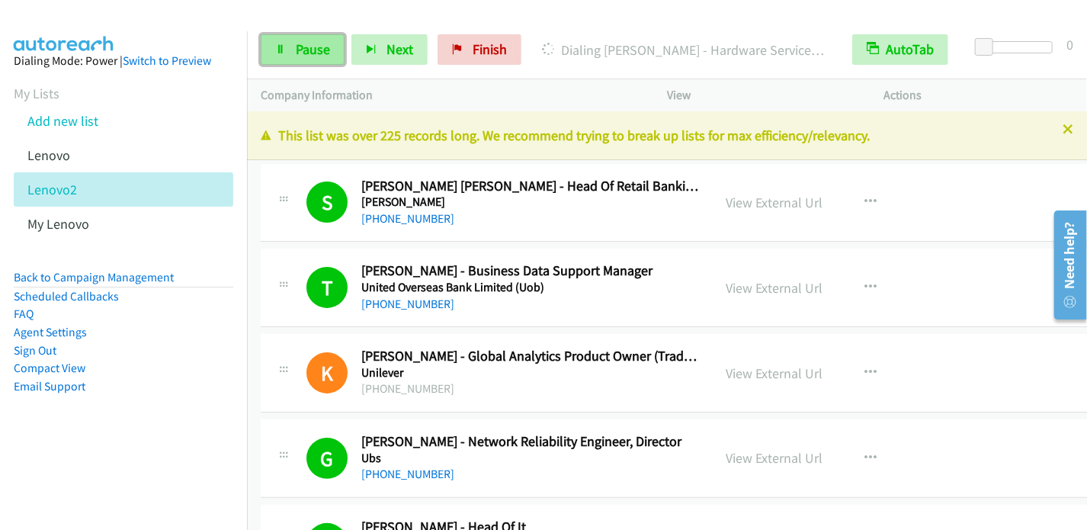
click at [310, 41] on span "Pause" at bounding box center [313, 49] width 34 height 18
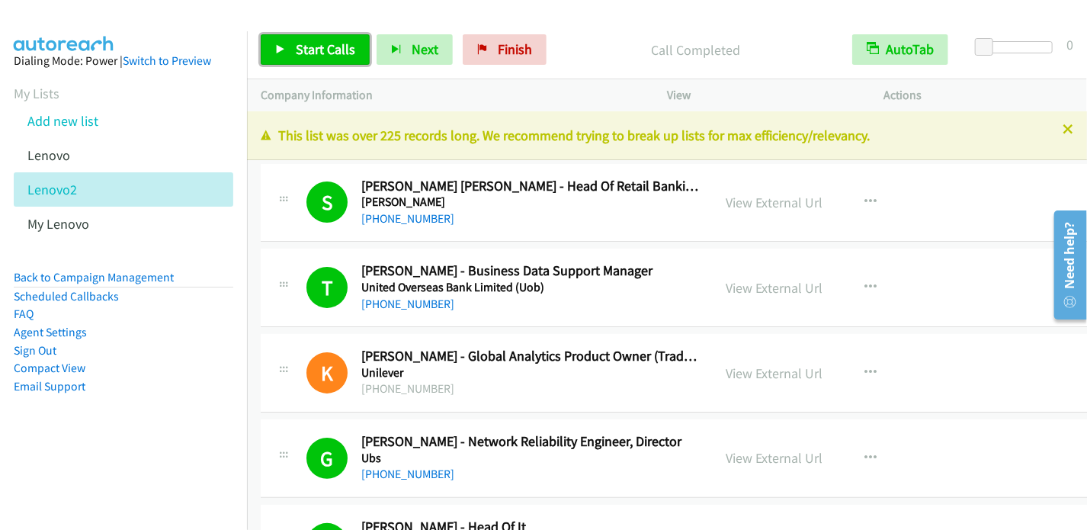
click at [336, 45] on span "Start Calls" at bounding box center [325, 49] width 59 height 18
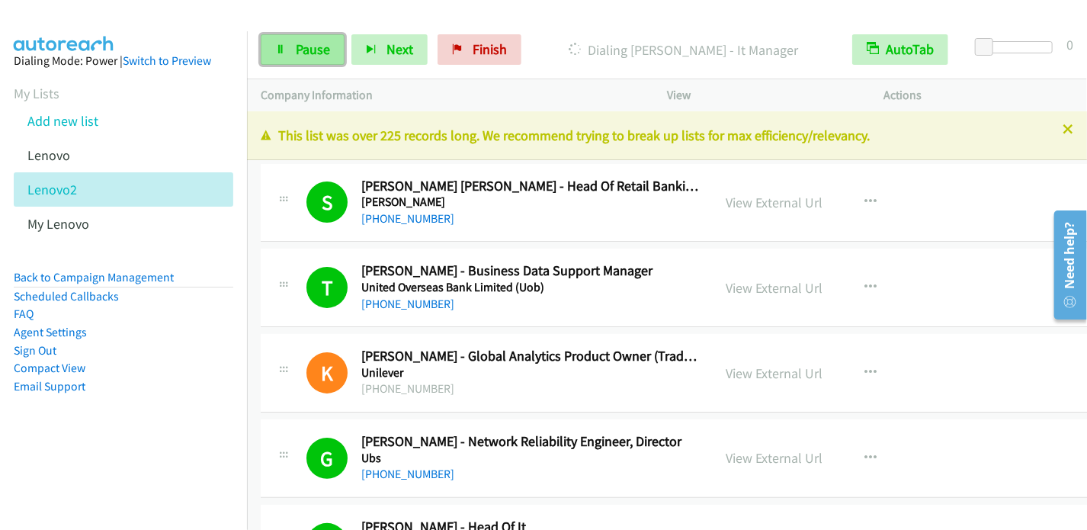
click at [305, 63] on link "Pause" at bounding box center [303, 49] width 84 height 31
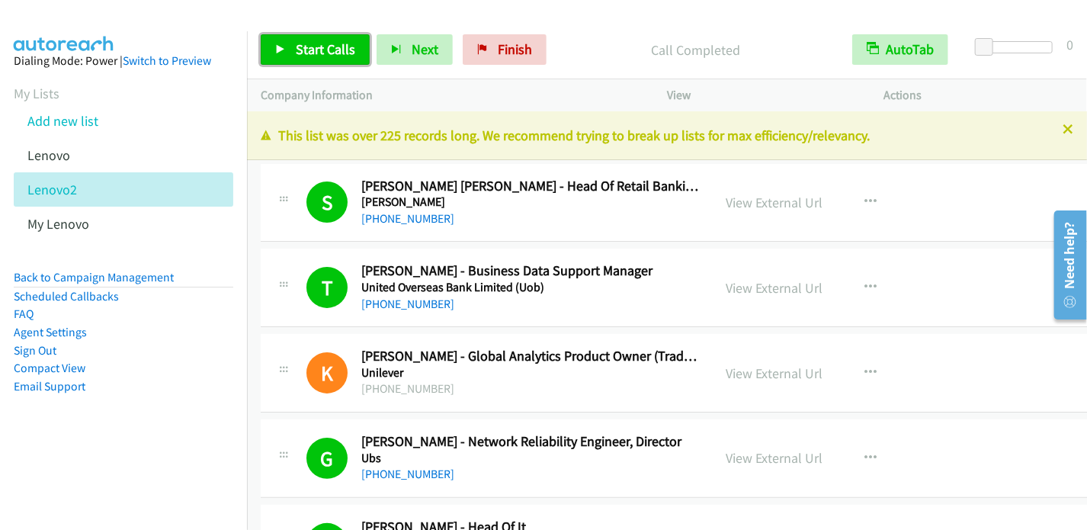
click at [323, 56] on span "Start Calls" at bounding box center [325, 49] width 59 height 18
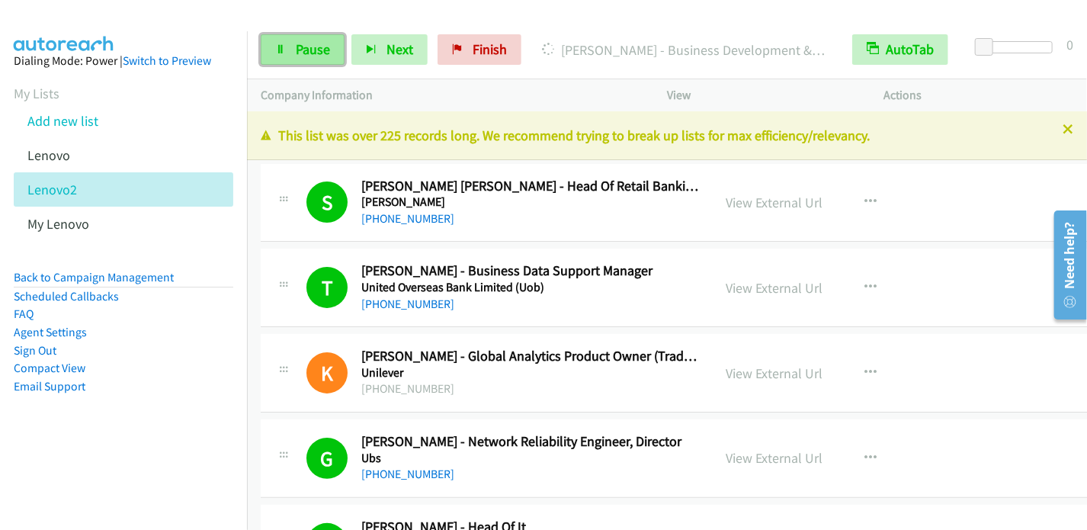
click at [301, 46] on span "Pause" at bounding box center [313, 49] width 34 height 18
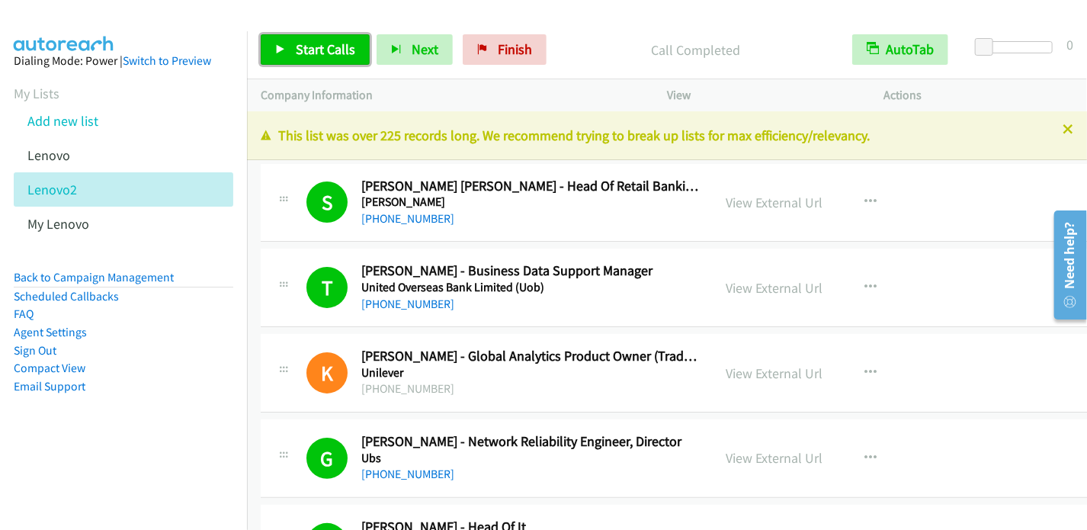
click at [320, 56] on span "Start Calls" at bounding box center [325, 49] width 59 height 18
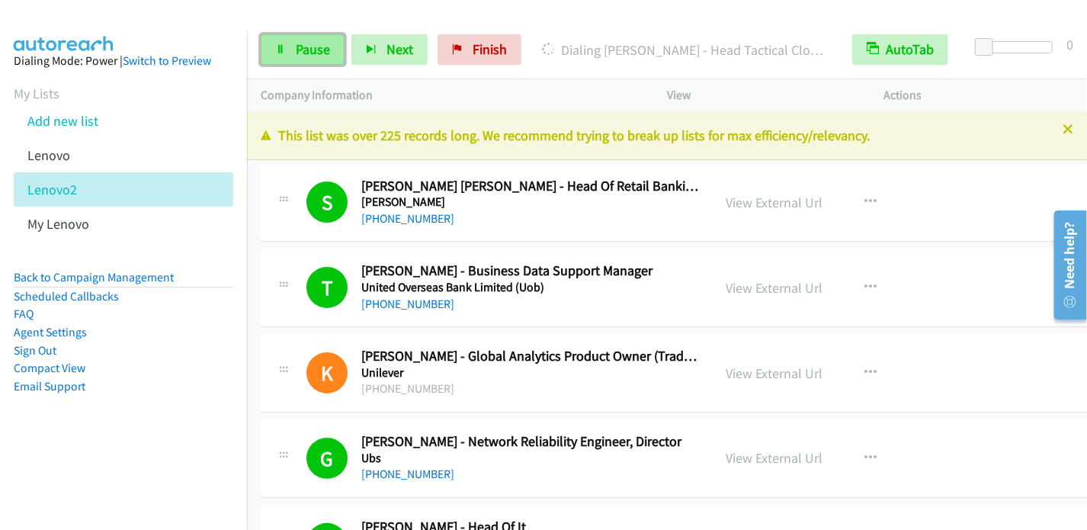
drag, startPoint x: 315, startPoint y: 50, endPoint x: 325, endPoint y: 37, distance: 16.3
click at [315, 50] on span "Pause" at bounding box center [313, 49] width 34 height 18
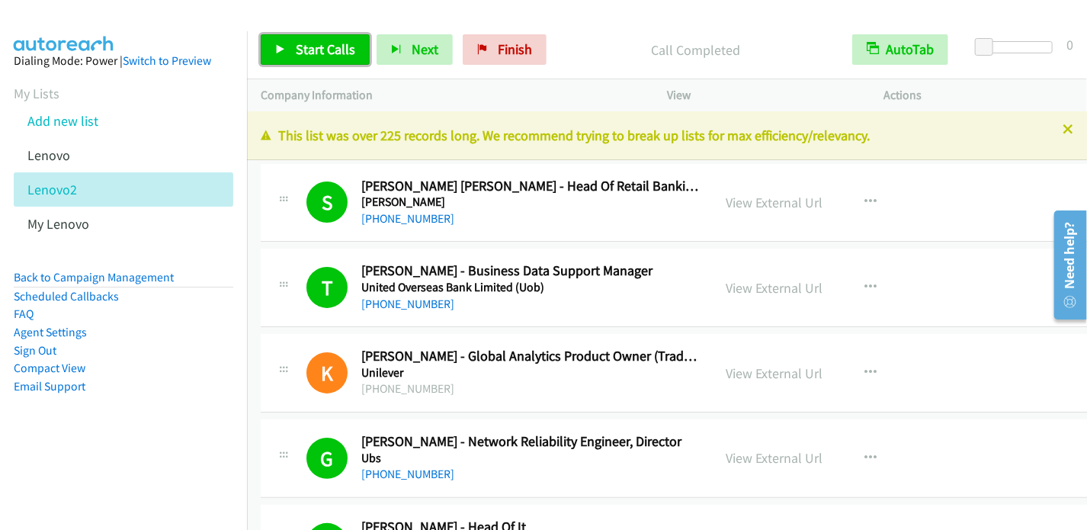
click at [314, 47] on span "Start Calls" at bounding box center [325, 49] width 59 height 18
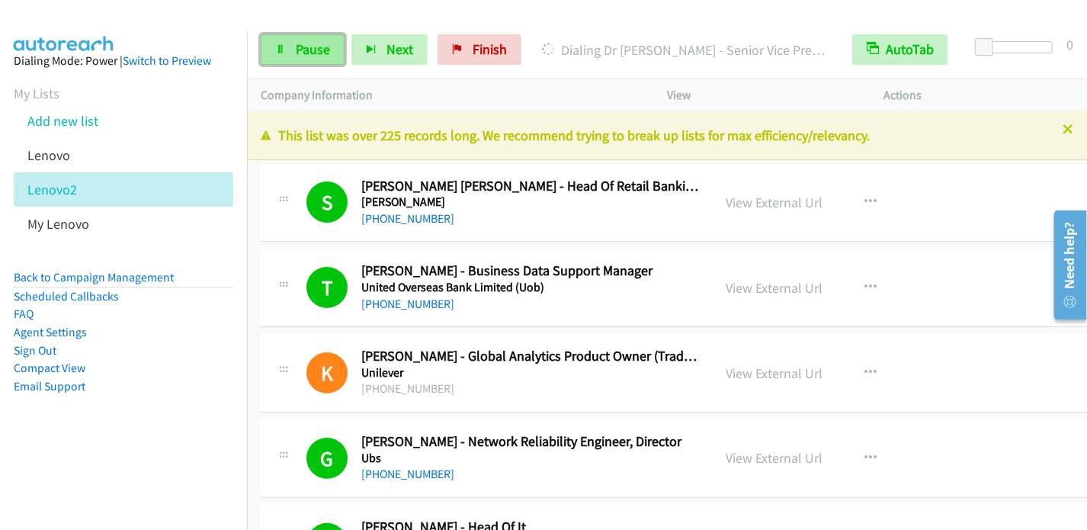
click at [320, 43] on span "Pause" at bounding box center [313, 49] width 34 height 18
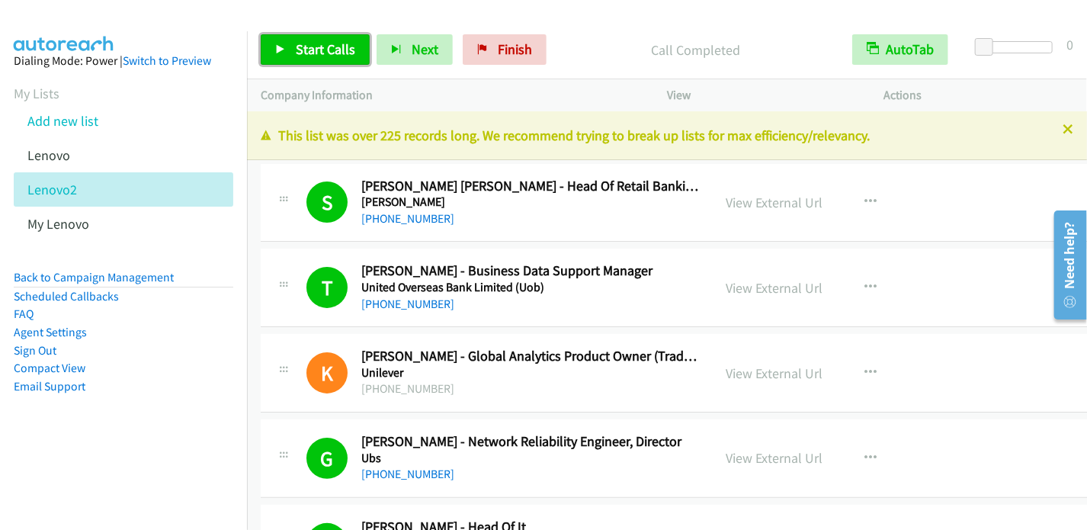
click at [297, 43] on span "Start Calls" at bounding box center [325, 49] width 59 height 18
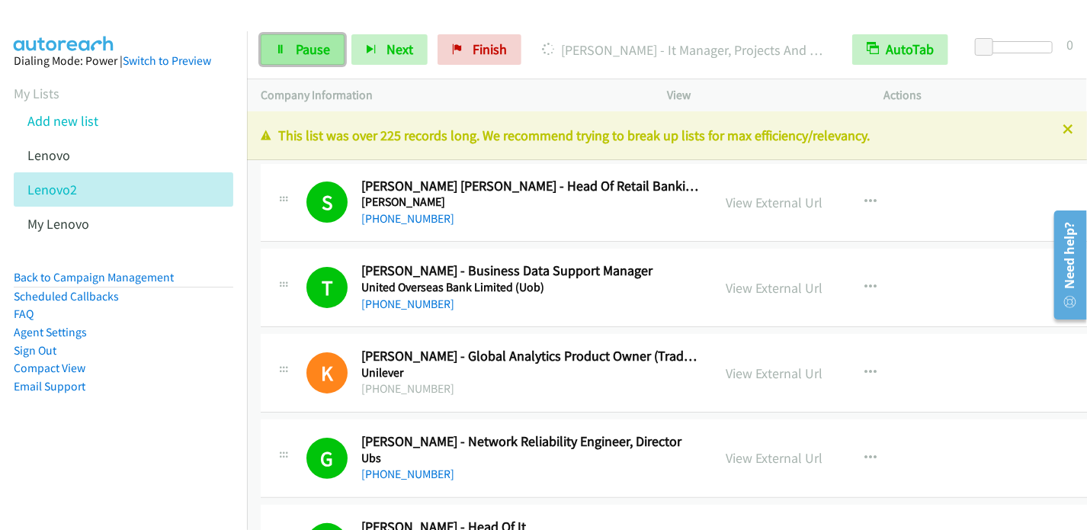
click at [310, 47] on span "Pause" at bounding box center [313, 49] width 34 height 18
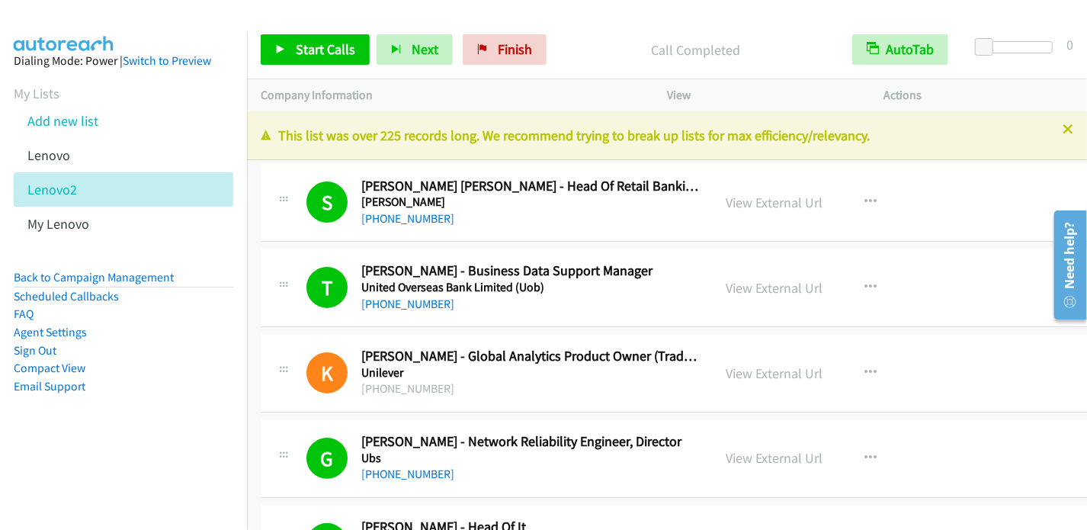
click at [307, 30] on div "Start Calls Pause Next Finish Call Completed AutoTab AutoTab 0" at bounding box center [667, 50] width 840 height 59
click at [274, 47] on link "Start Calls" at bounding box center [315, 49] width 109 height 31
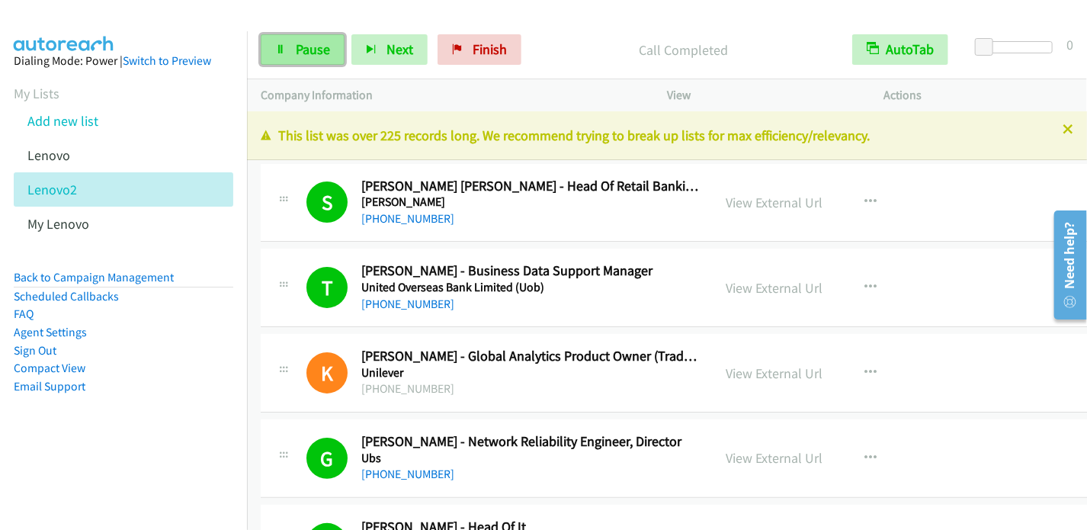
click at [302, 45] on span "Pause" at bounding box center [313, 49] width 34 height 18
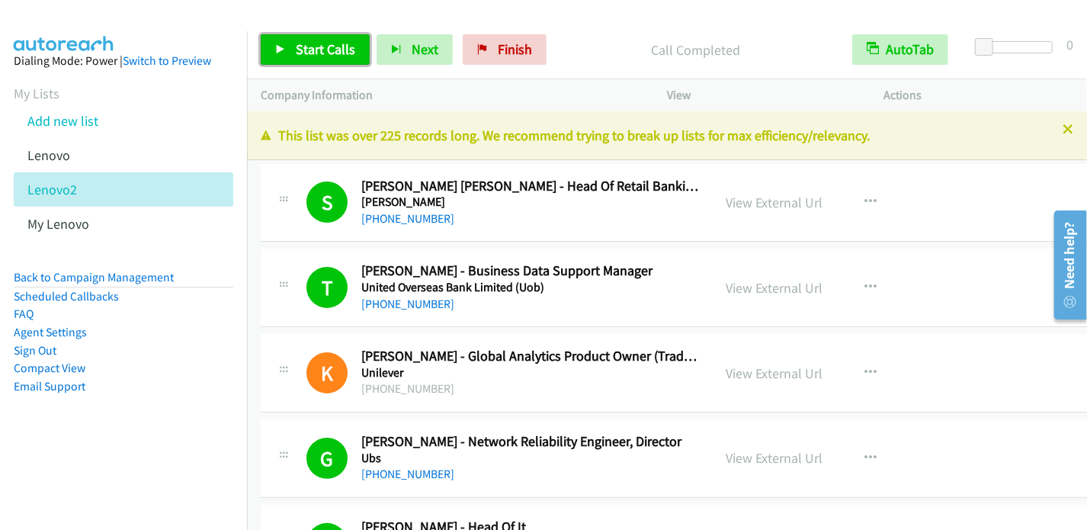
click at [303, 48] on span "Start Calls" at bounding box center [325, 49] width 59 height 18
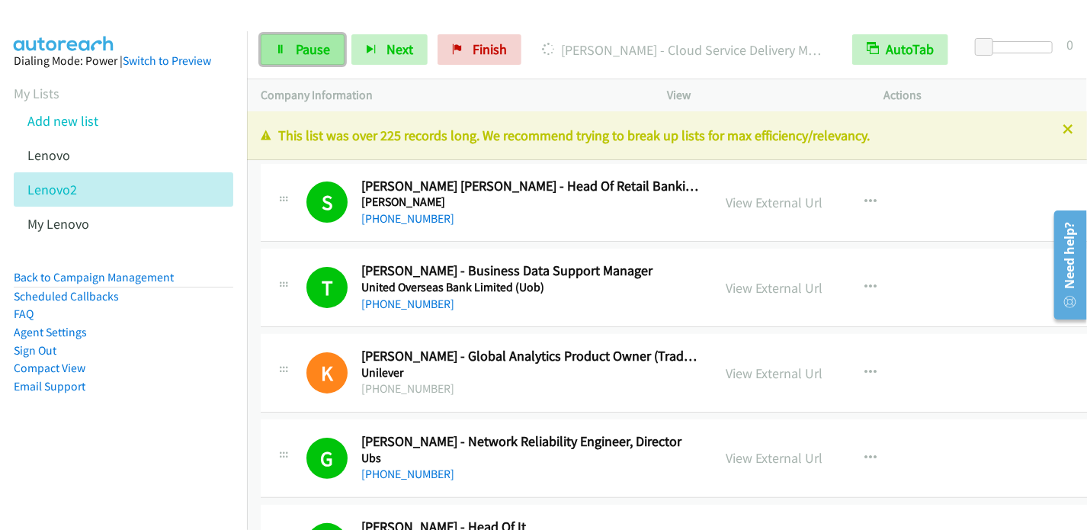
click at [314, 51] on span "Pause" at bounding box center [313, 49] width 34 height 18
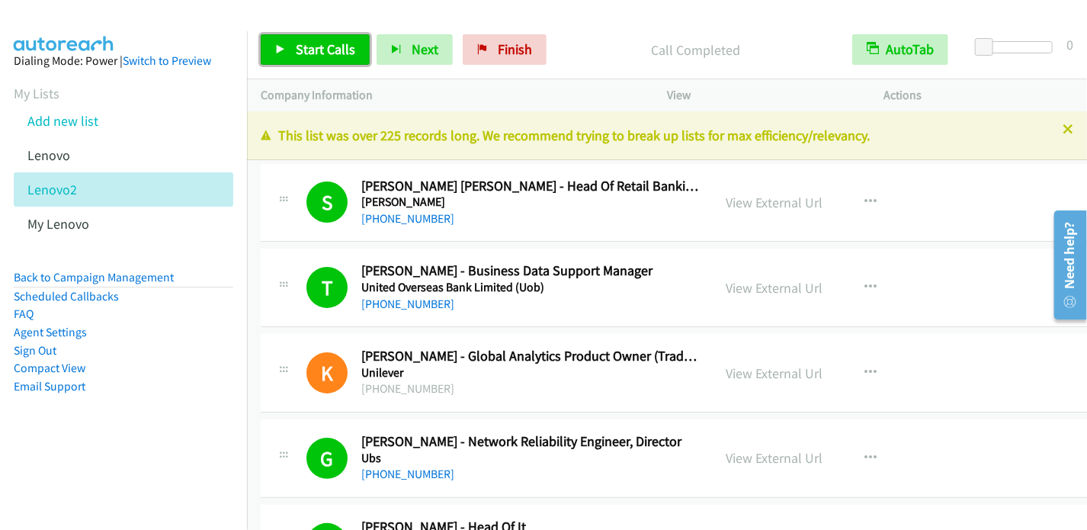
click at [301, 39] on link "Start Calls" at bounding box center [315, 49] width 109 height 31
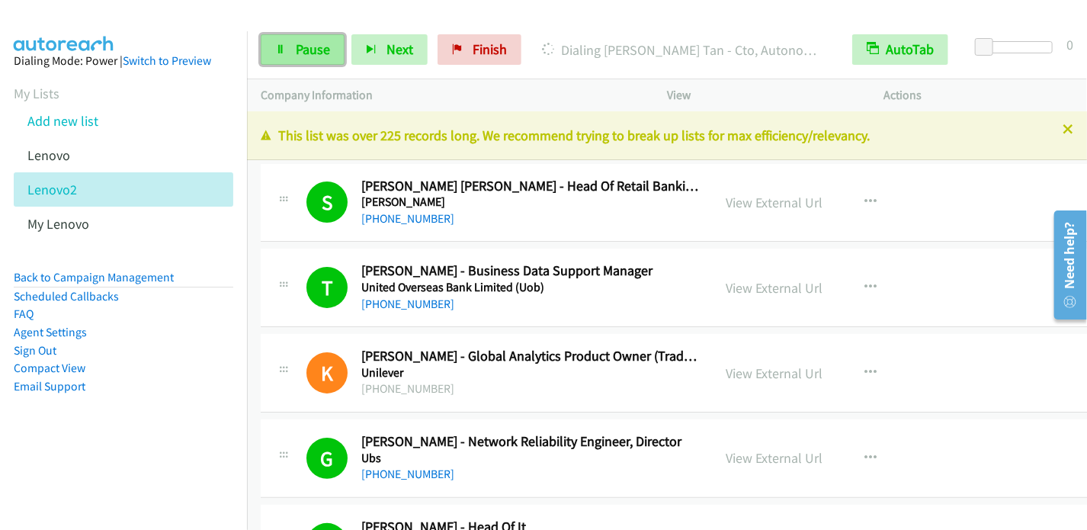
click at [322, 54] on span "Pause" at bounding box center [313, 49] width 34 height 18
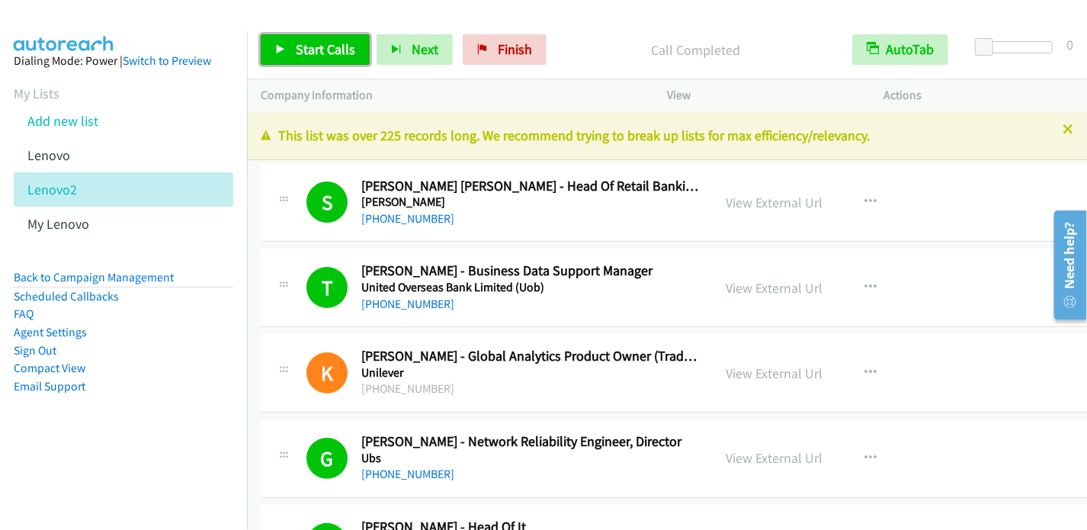
click at [299, 48] on span "Start Calls" at bounding box center [325, 49] width 59 height 18
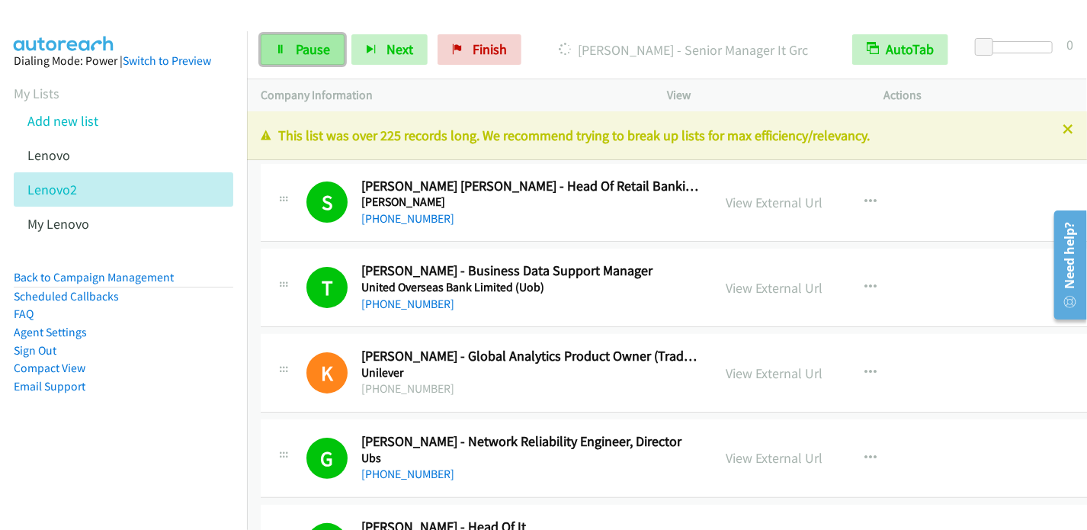
click at [304, 43] on span "Pause" at bounding box center [313, 49] width 34 height 18
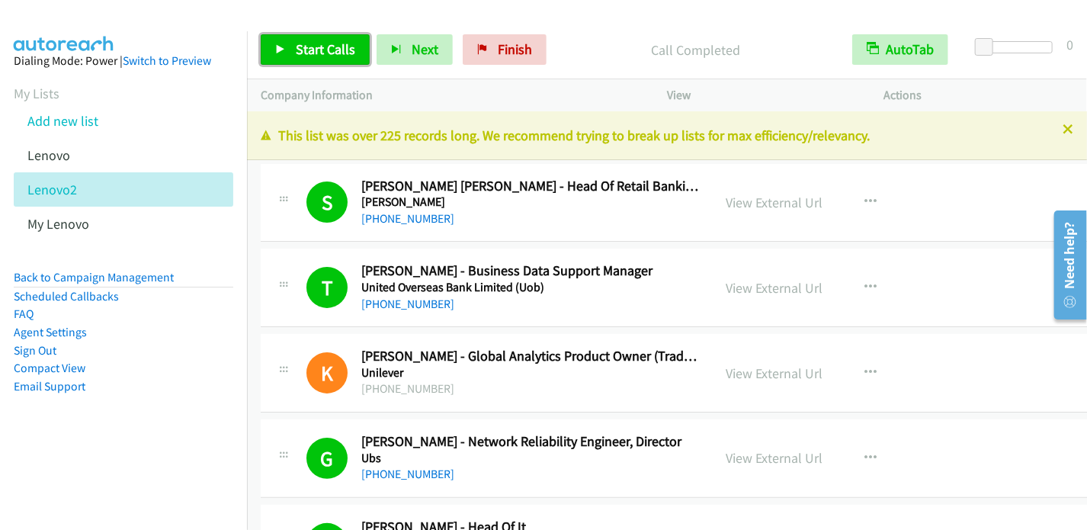
click at [297, 53] on span "Start Calls" at bounding box center [325, 49] width 59 height 18
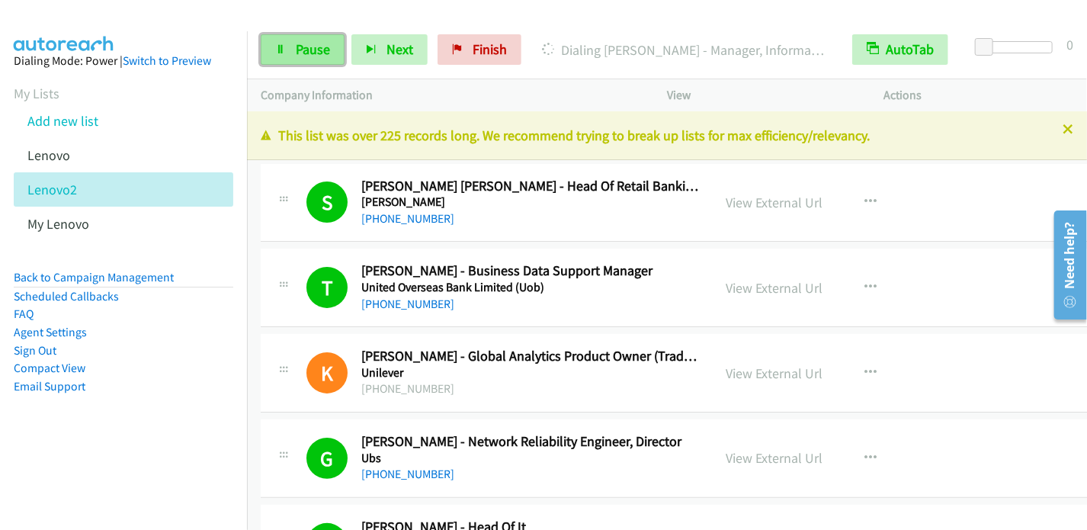
click at [315, 50] on span "Pause" at bounding box center [313, 49] width 34 height 18
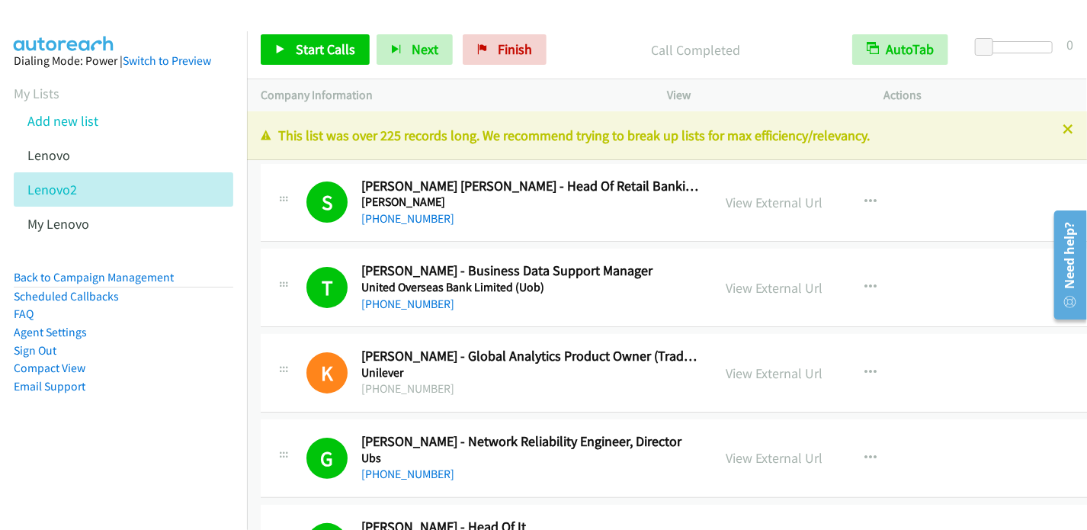
drag, startPoint x: 88, startPoint y: 463, endPoint x: 143, endPoint y: 396, distance: 86.2
click at [88, 463] on aside "Dialing Mode: Power | Switch to Preview My Lists Add new list [GEOGRAPHIC_DATA]…" at bounding box center [123, 247] width 247 height 433
click at [336, 51] on span "Start Calls" at bounding box center [325, 49] width 59 height 18
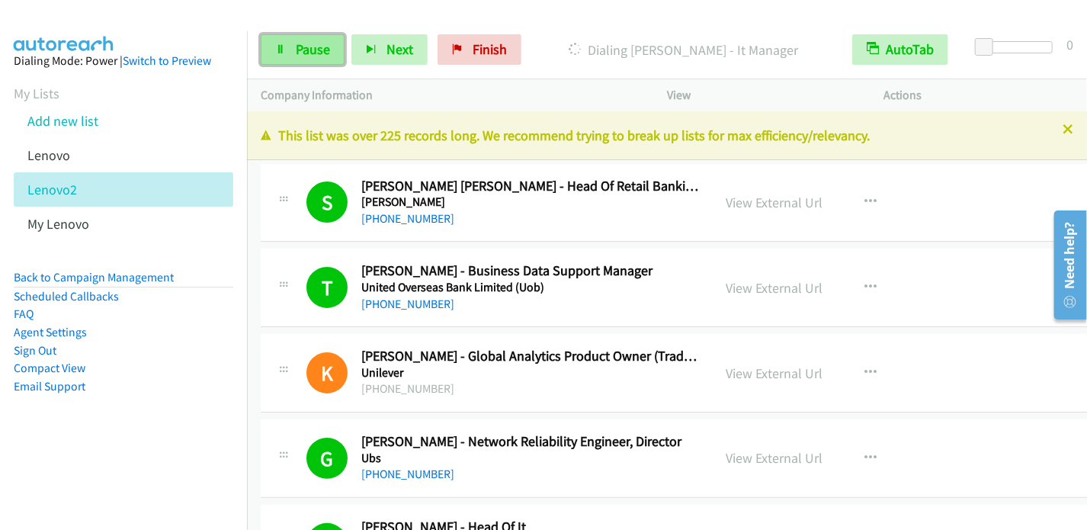
click at [296, 48] on span "Pause" at bounding box center [313, 49] width 34 height 18
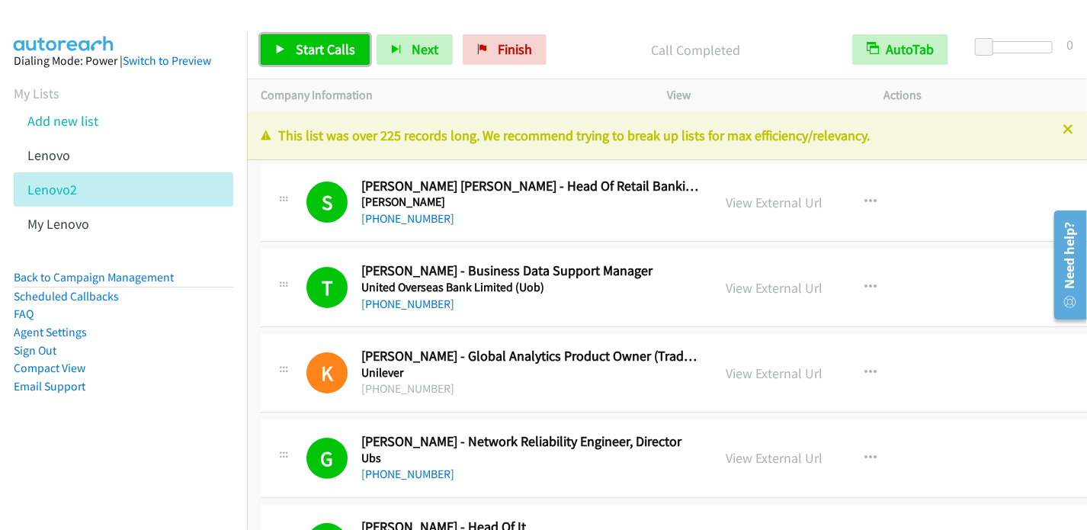
click at [329, 47] on span "Start Calls" at bounding box center [325, 49] width 59 height 18
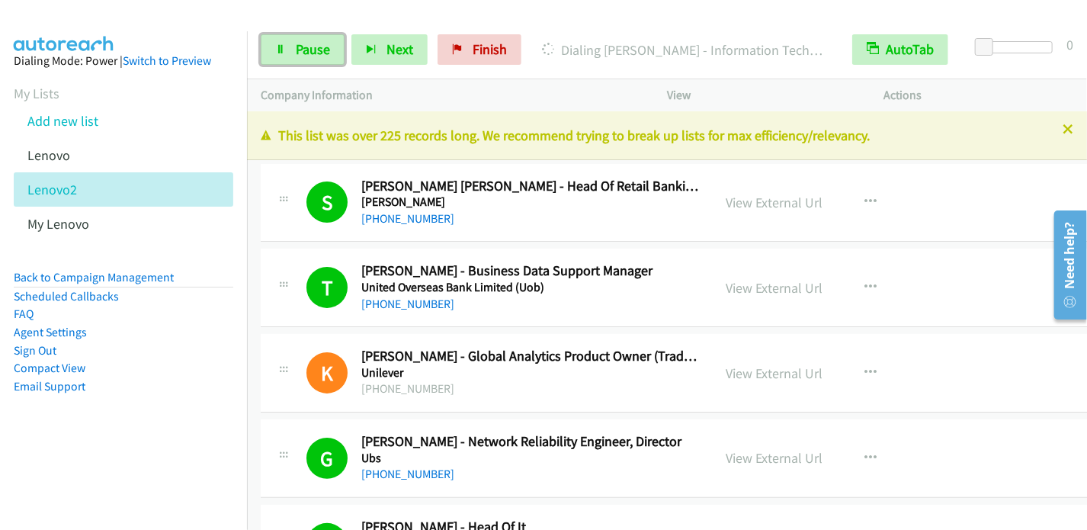
drag, startPoint x: 317, startPoint y: 43, endPoint x: 337, endPoint y: 33, distance: 22.5
click at [317, 43] on span "Pause" at bounding box center [313, 49] width 34 height 18
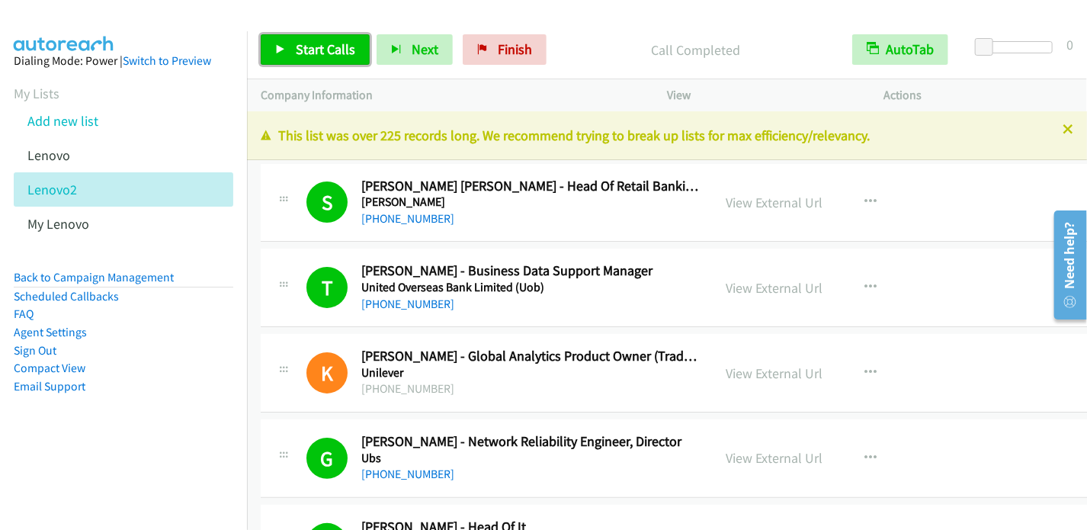
click at [294, 54] on link "Start Calls" at bounding box center [315, 49] width 109 height 31
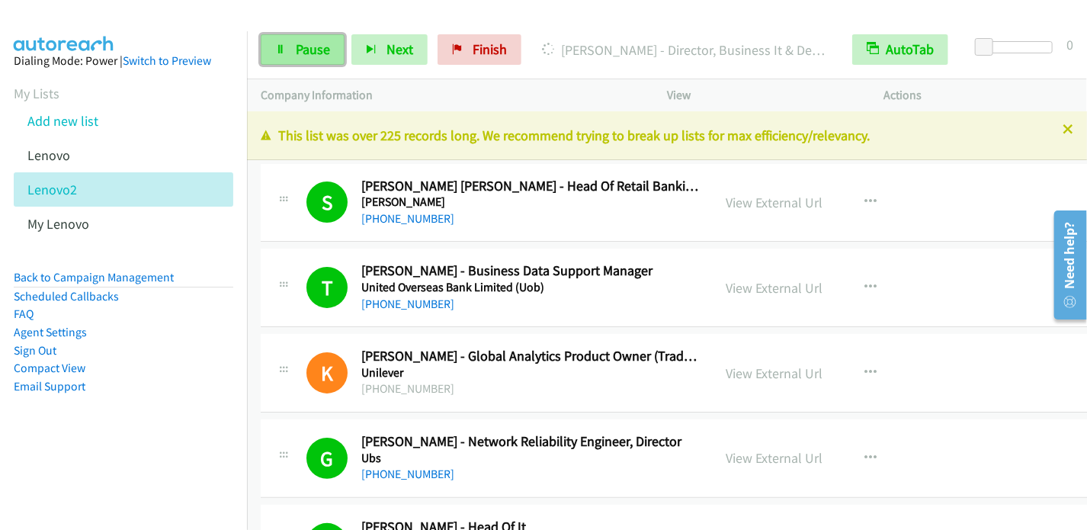
click at [297, 53] on span "Pause" at bounding box center [313, 49] width 34 height 18
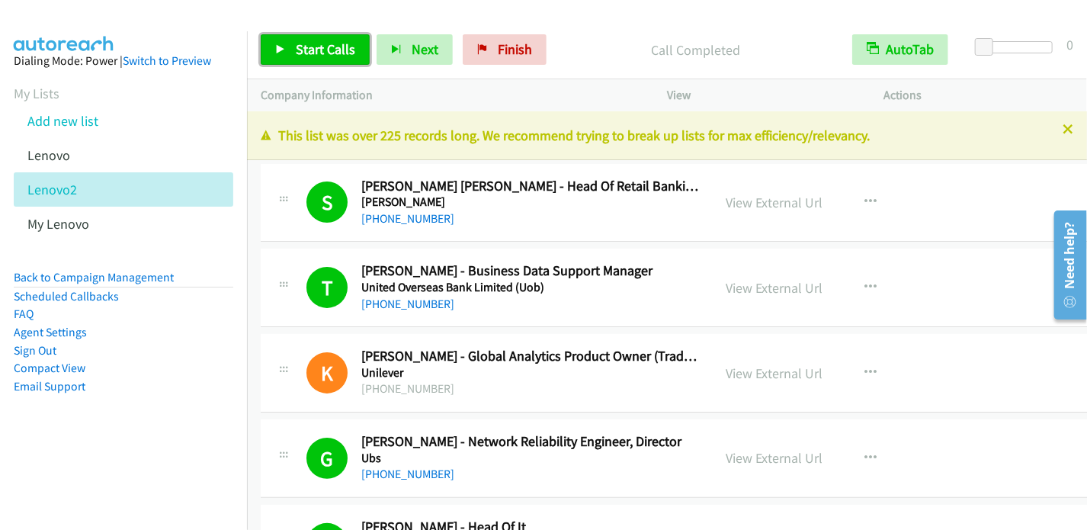
click at [321, 46] on span "Start Calls" at bounding box center [325, 49] width 59 height 18
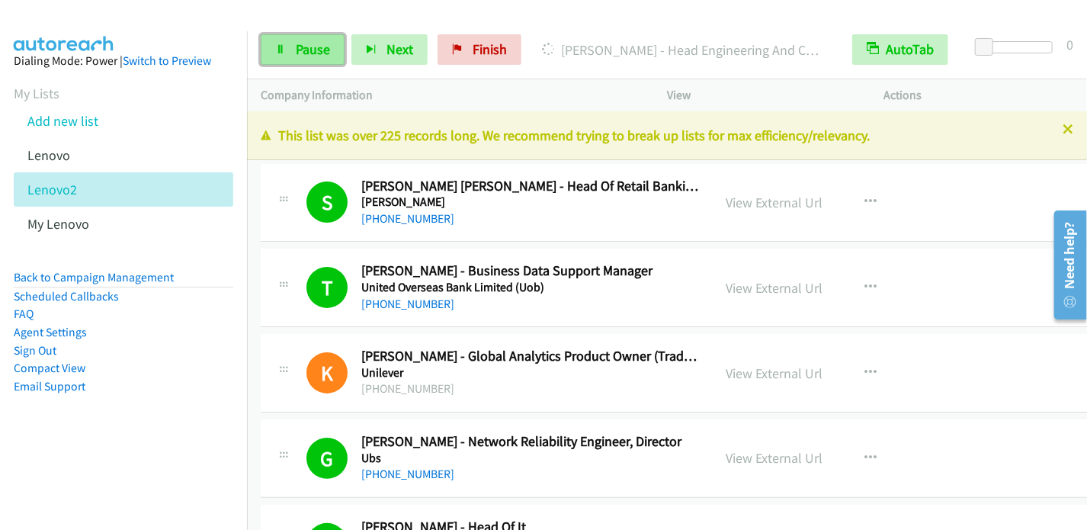
click at [298, 50] on span "Pause" at bounding box center [313, 49] width 34 height 18
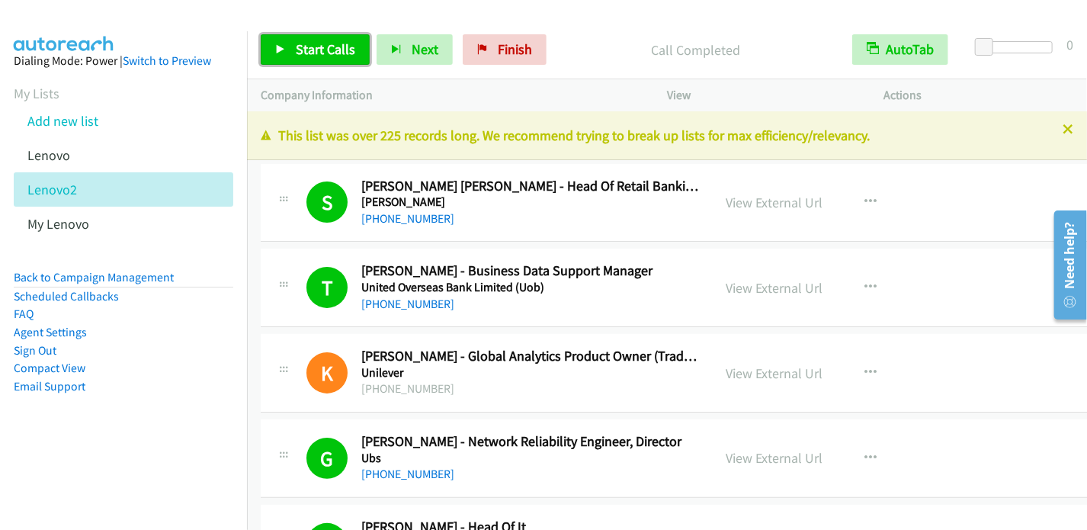
click at [306, 47] on span "Start Calls" at bounding box center [325, 49] width 59 height 18
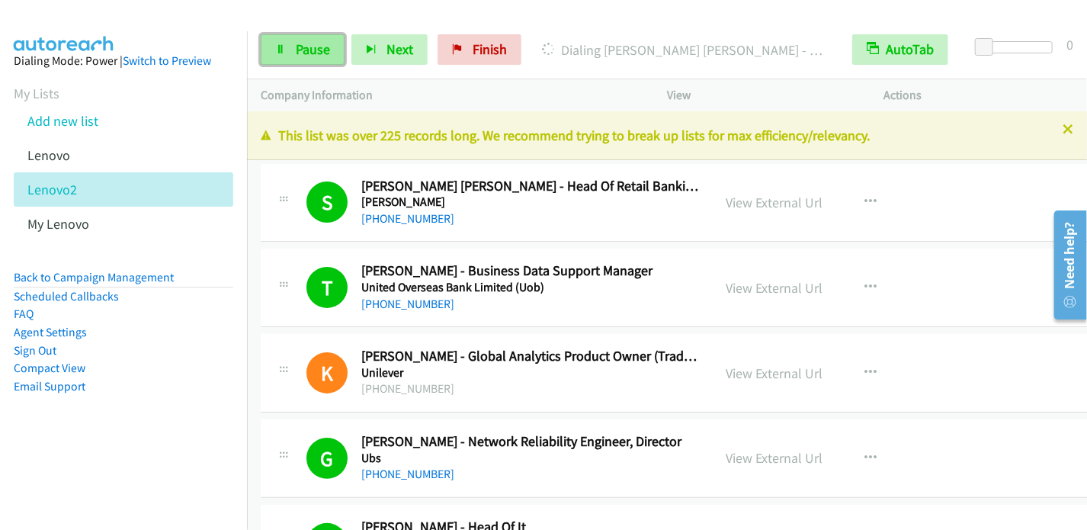
click at [309, 51] on span "Pause" at bounding box center [313, 49] width 34 height 18
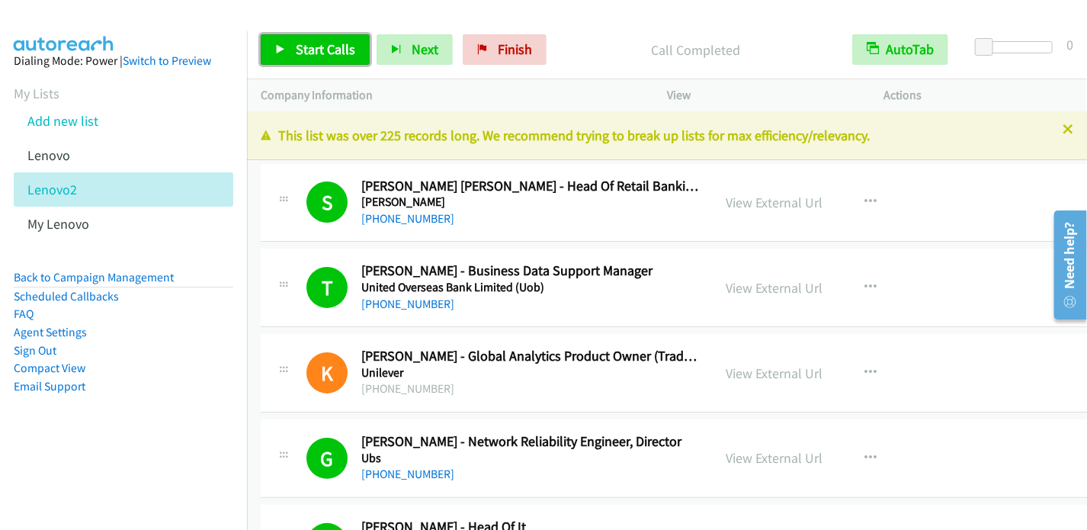
click at [281, 47] on icon at bounding box center [280, 50] width 11 height 11
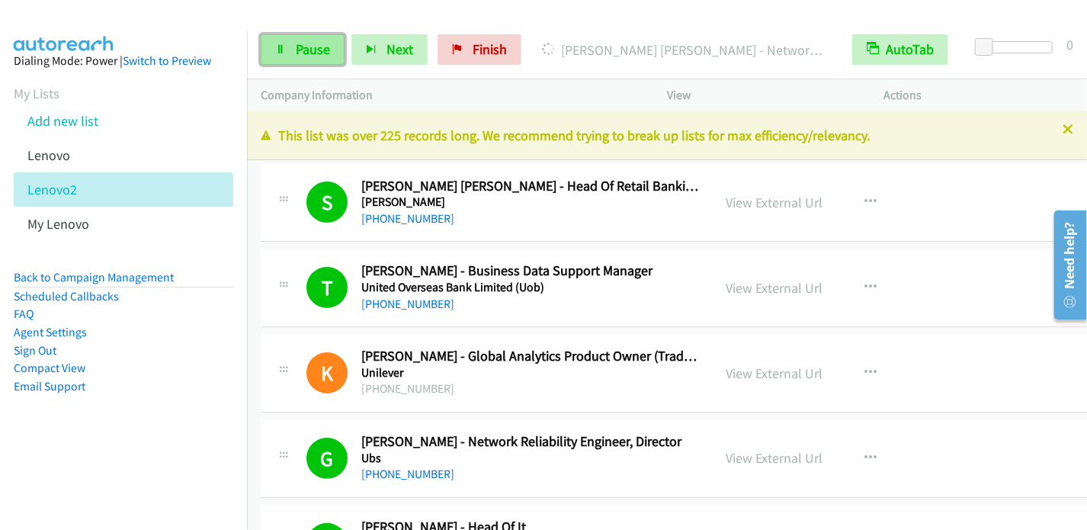
drag, startPoint x: 307, startPoint y: 43, endPoint x: 325, endPoint y: 39, distance: 18.1
click at [308, 43] on span "Pause" at bounding box center [313, 49] width 34 height 18
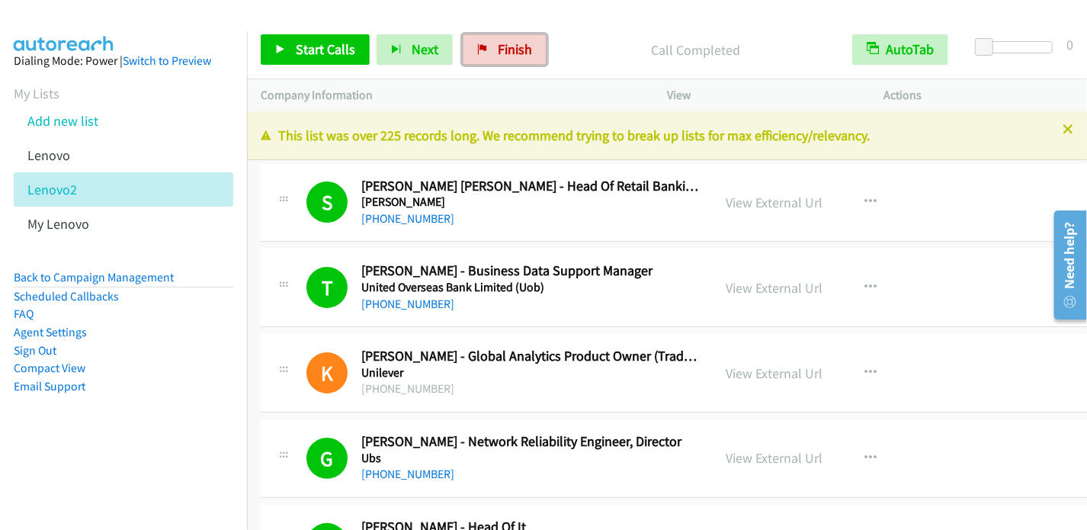
click at [513, 45] on span "Finish" at bounding box center [515, 49] width 34 height 18
